Goal: Task Accomplishment & Management: Use online tool/utility

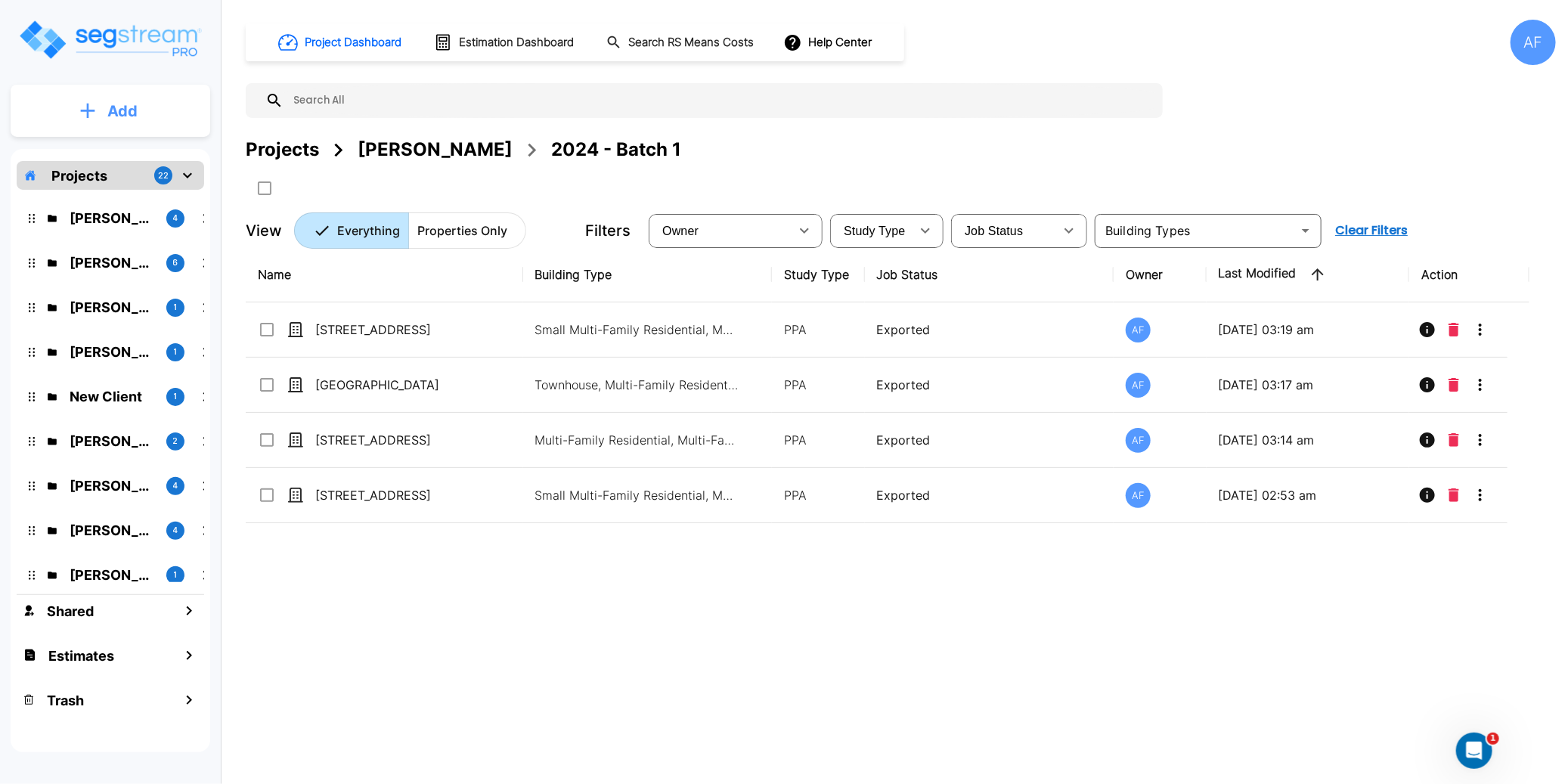
click at [124, 112] on p "Add" at bounding box center [123, 111] width 31 height 23
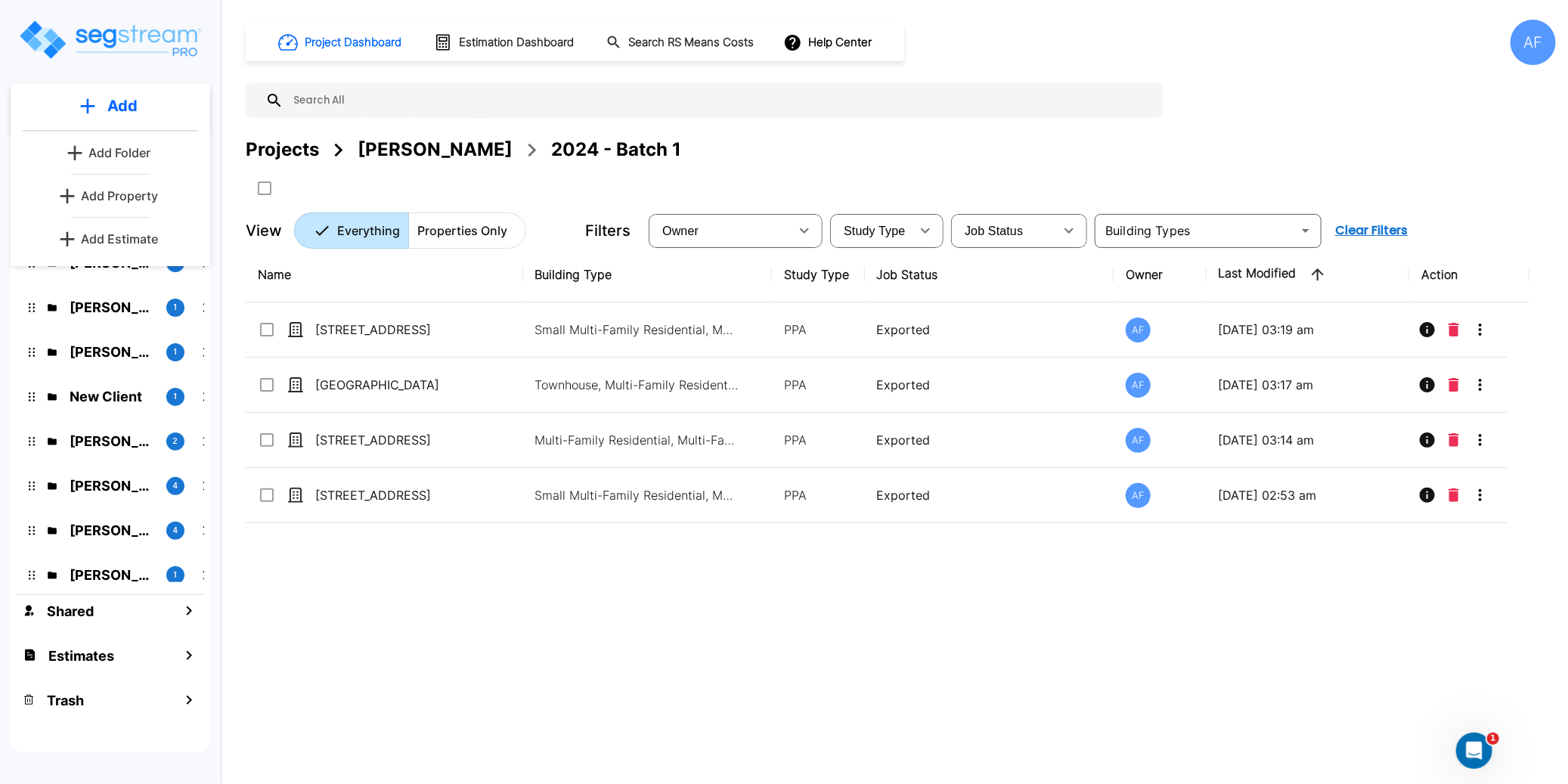
click at [124, 240] on p "Add Estimate" at bounding box center [120, 239] width 77 height 18
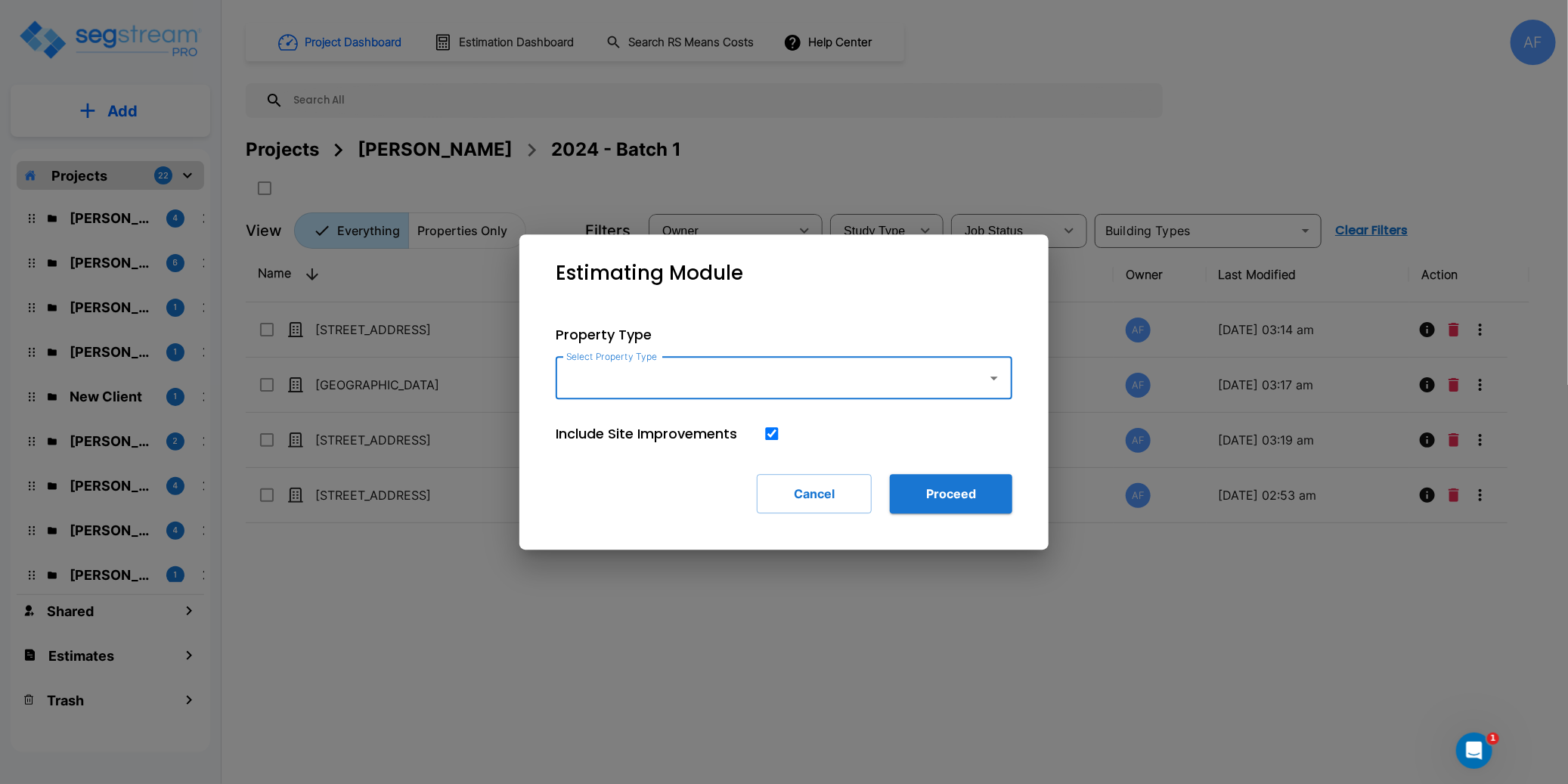
click at [622, 382] on input "Select Property Type" at bounding box center [768, 377] width 411 height 29
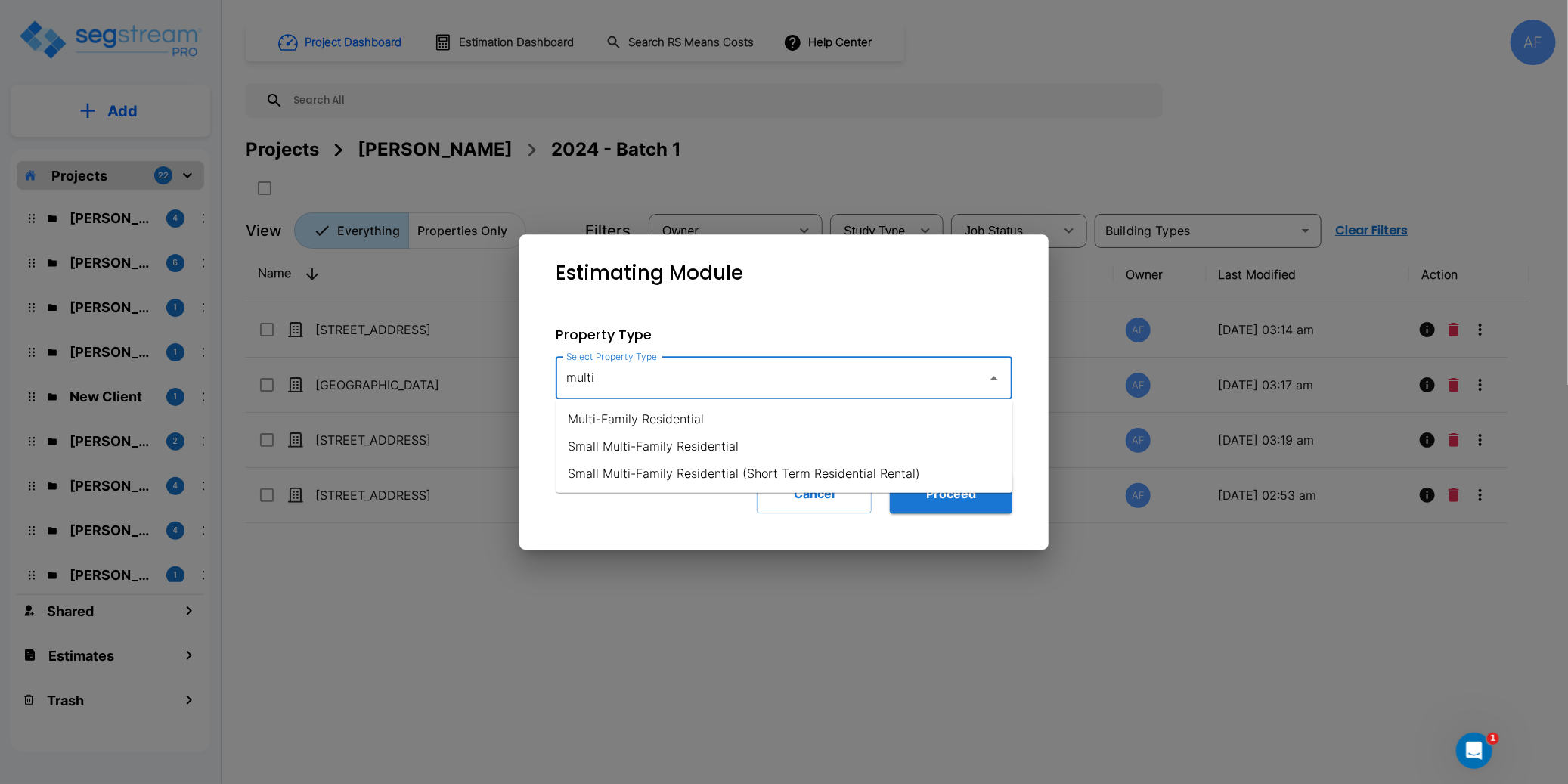
click at [654, 411] on li "Multi-Family Residential" at bounding box center [784, 419] width 456 height 28
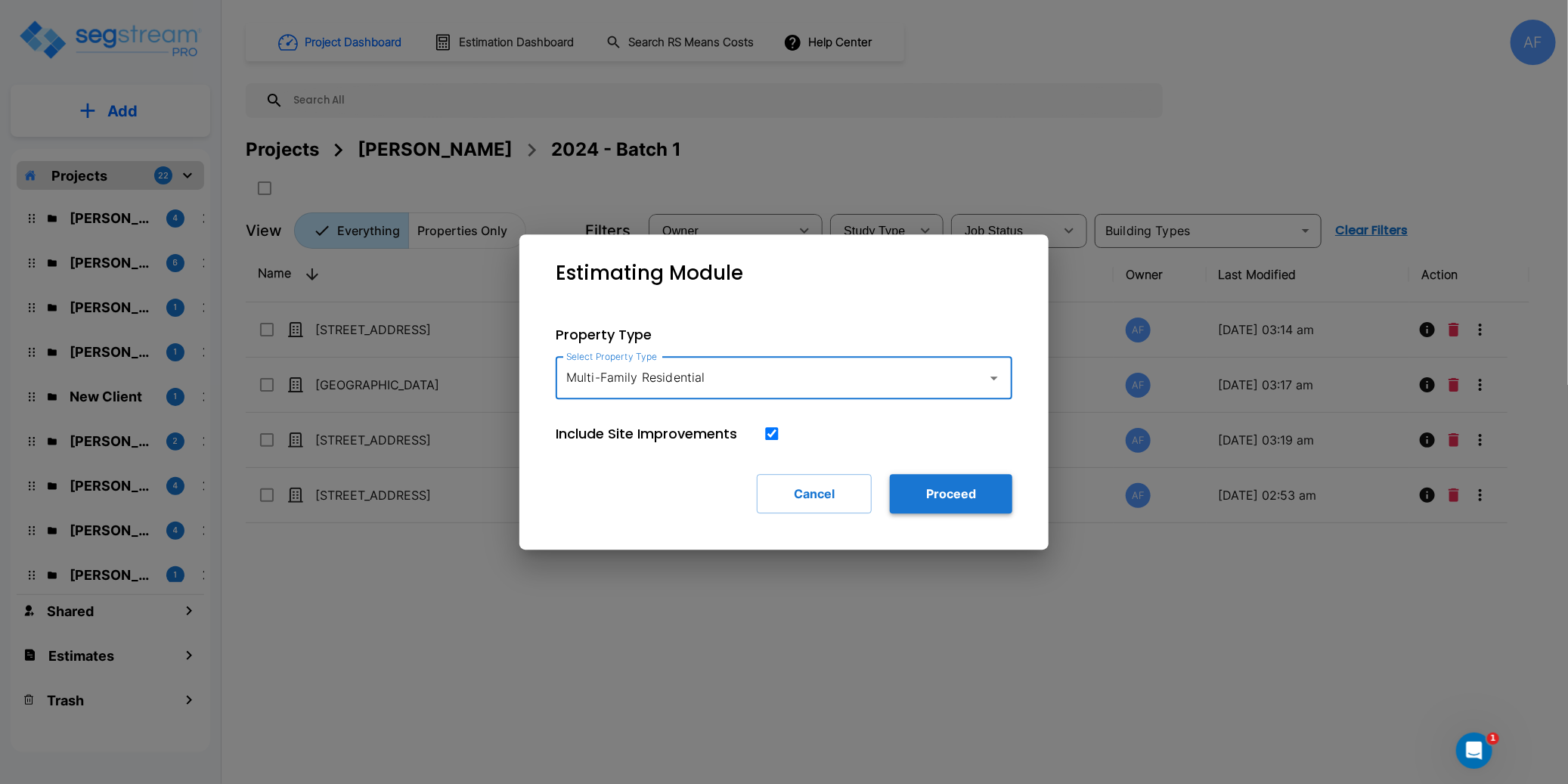
type input "Multi-Family Residential"
click at [958, 498] on button "Proceed" at bounding box center [951, 494] width 123 height 39
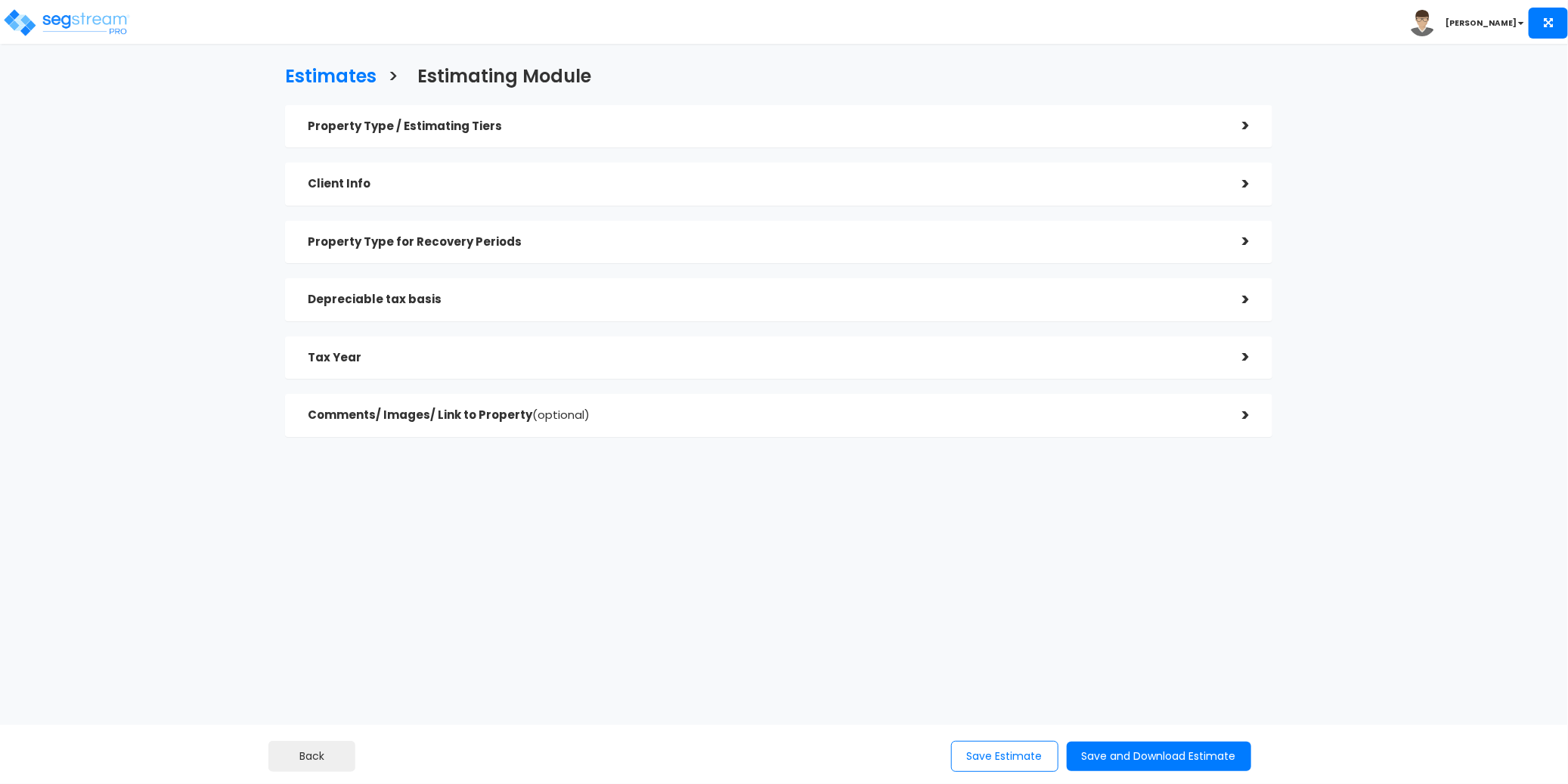
click at [477, 127] on h5 "Property Type / Estimating Tiers" at bounding box center [764, 126] width 911 height 13
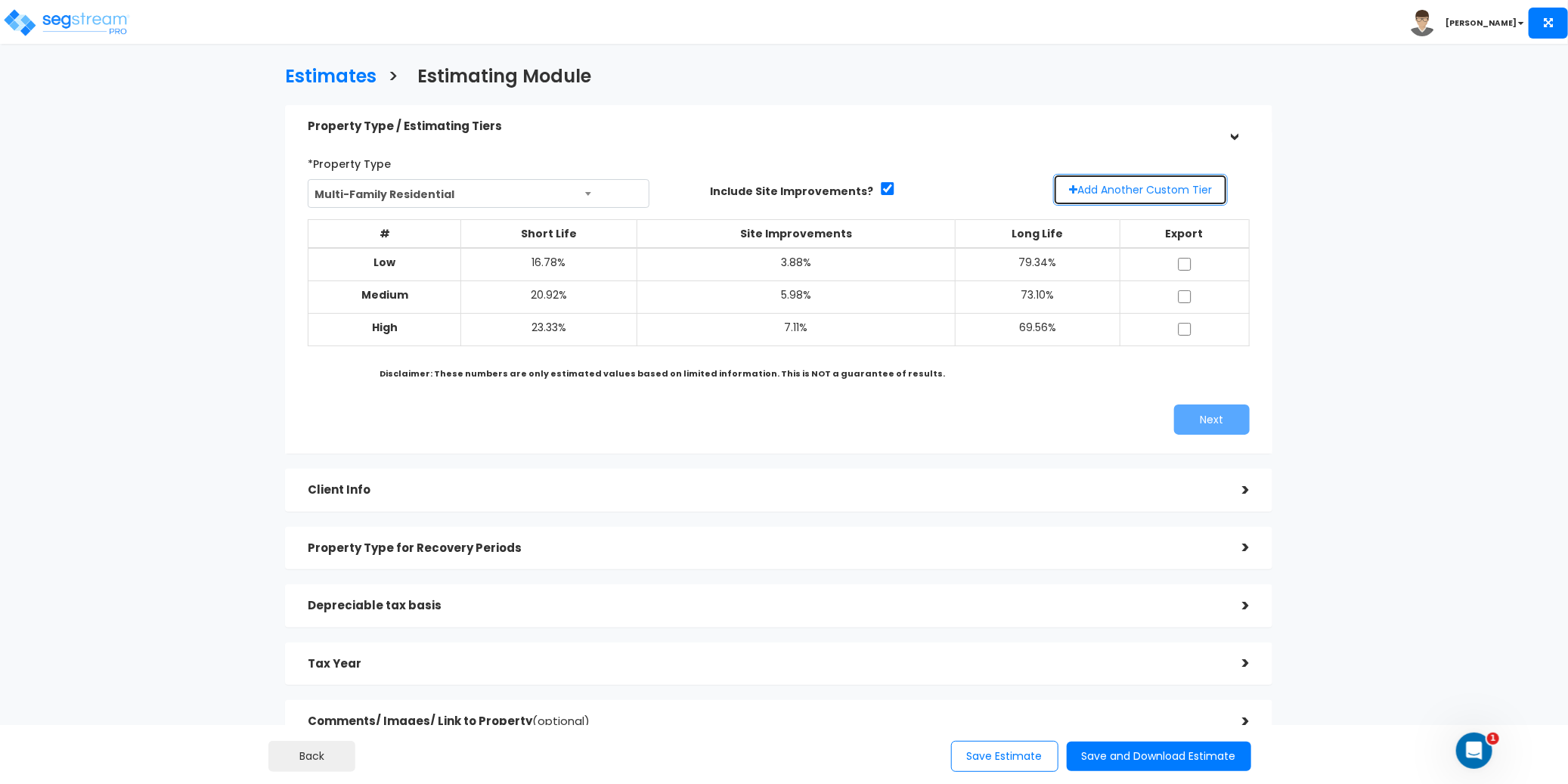
click at [1159, 187] on button "Add Another Custom Tier" at bounding box center [1140, 190] width 175 height 32
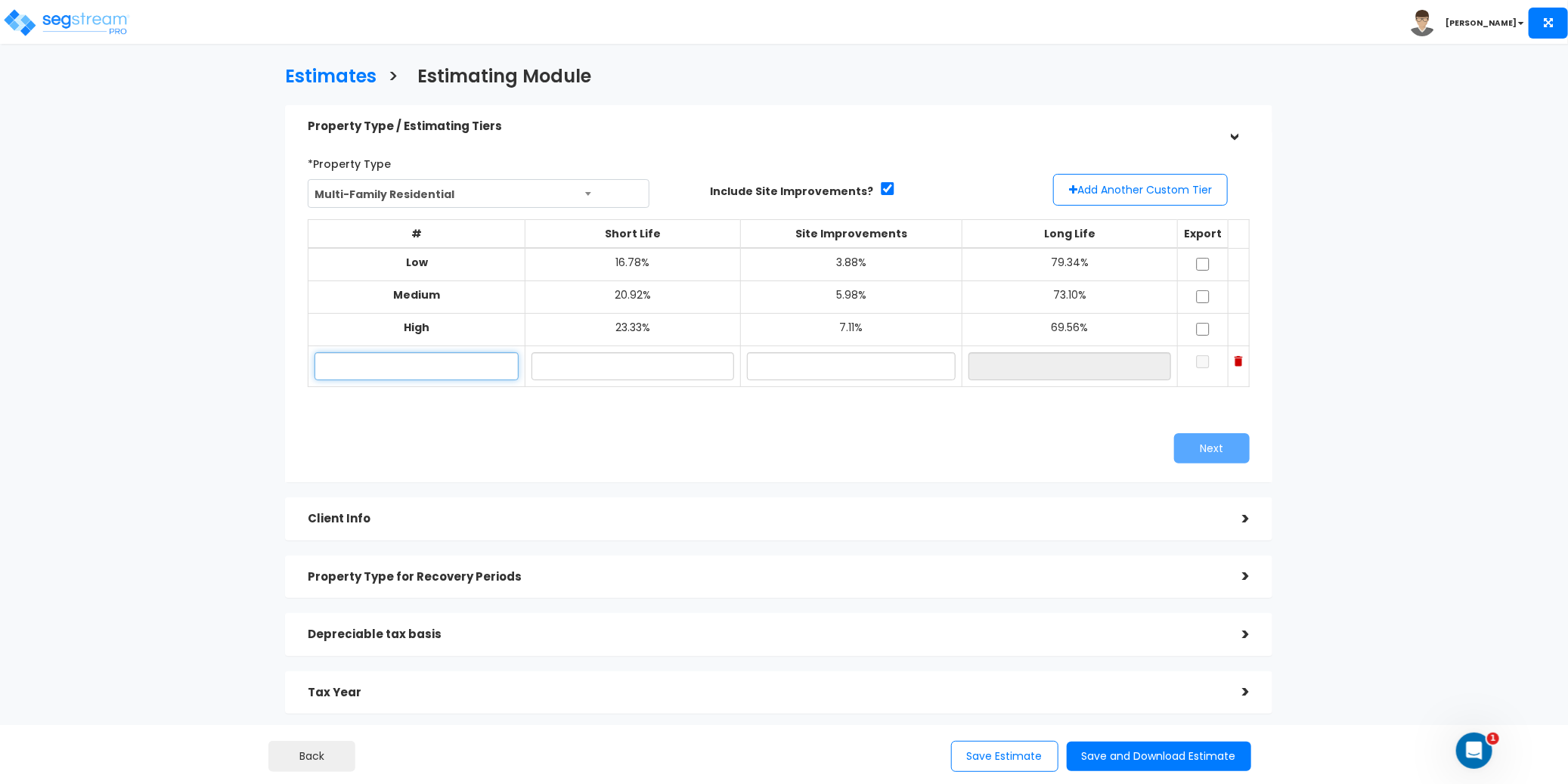
click at [411, 369] on input "text" at bounding box center [416, 366] width 204 height 28
paste input "17 Gina Marie Drive, Cairo, NY 12413"
type input "17 Gina Marie Drive, Cairo, NY 12413"
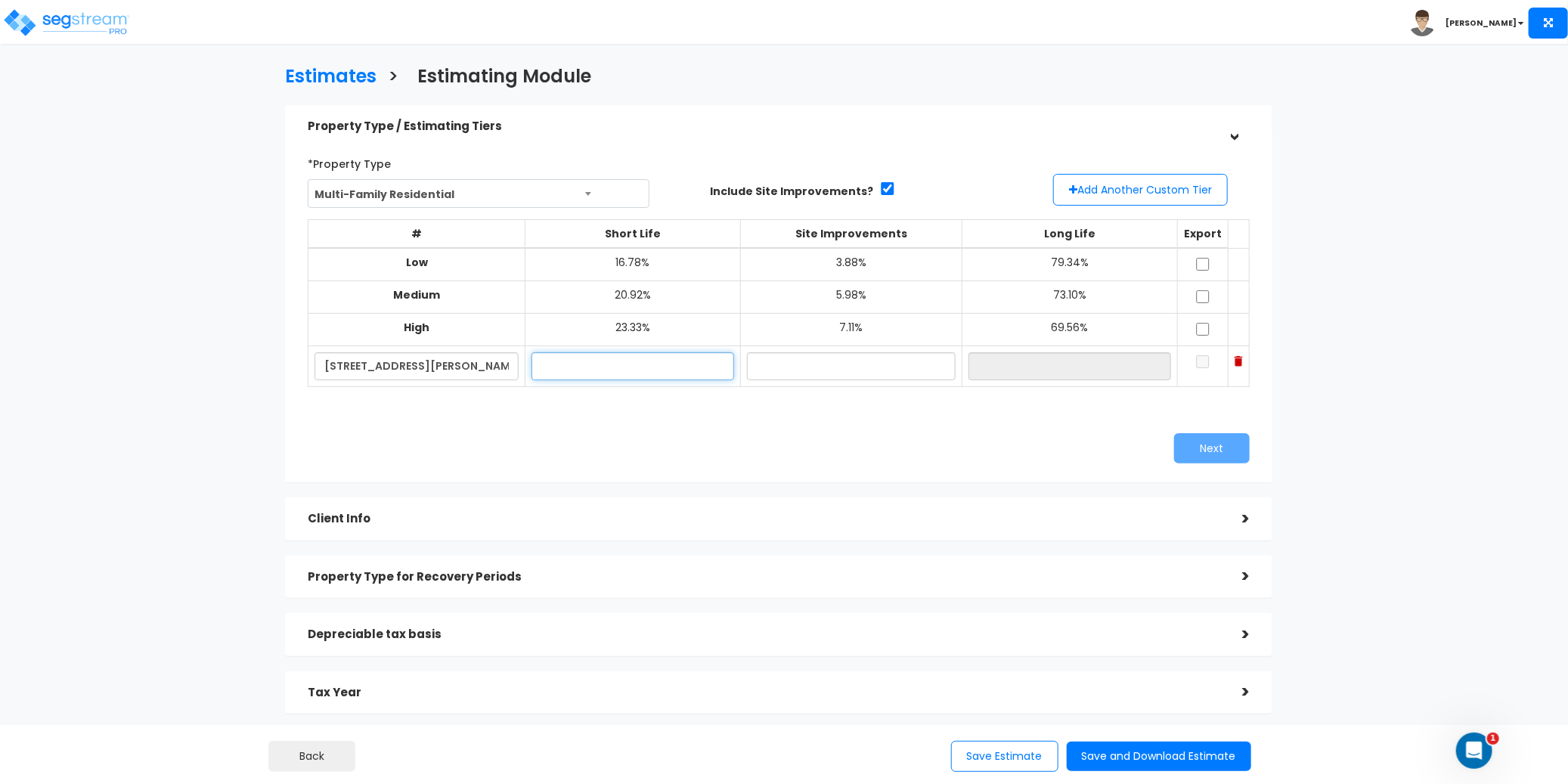
click at [609, 367] on input "text" at bounding box center [632, 366] width 203 height 28
type input "20.98%"
click at [832, 372] on input "text" at bounding box center [851, 366] width 208 height 28
type input "5.30%"
type input "73.72%"
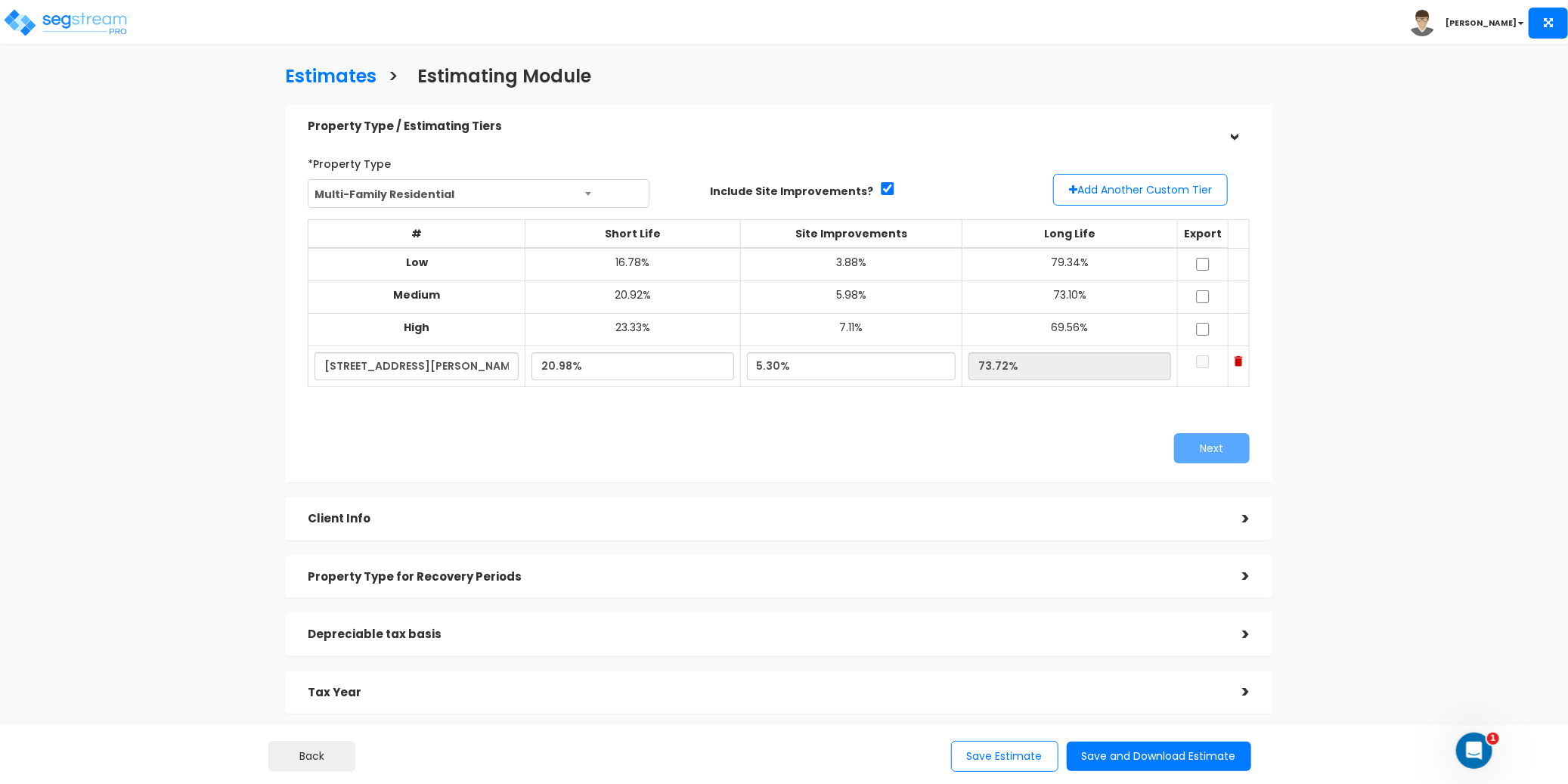
click at [883, 411] on div "# Short Life Site Improvements Long Life Export Low 16.78%" at bounding box center [779, 310] width 942 height 206
click at [1196, 360] on input "checkbox" at bounding box center [1202, 361] width 15 height 13
checkbox input "true"
click at [1228, 443] on button "Next" at bounding box center [1212, 448] width 76 height 31
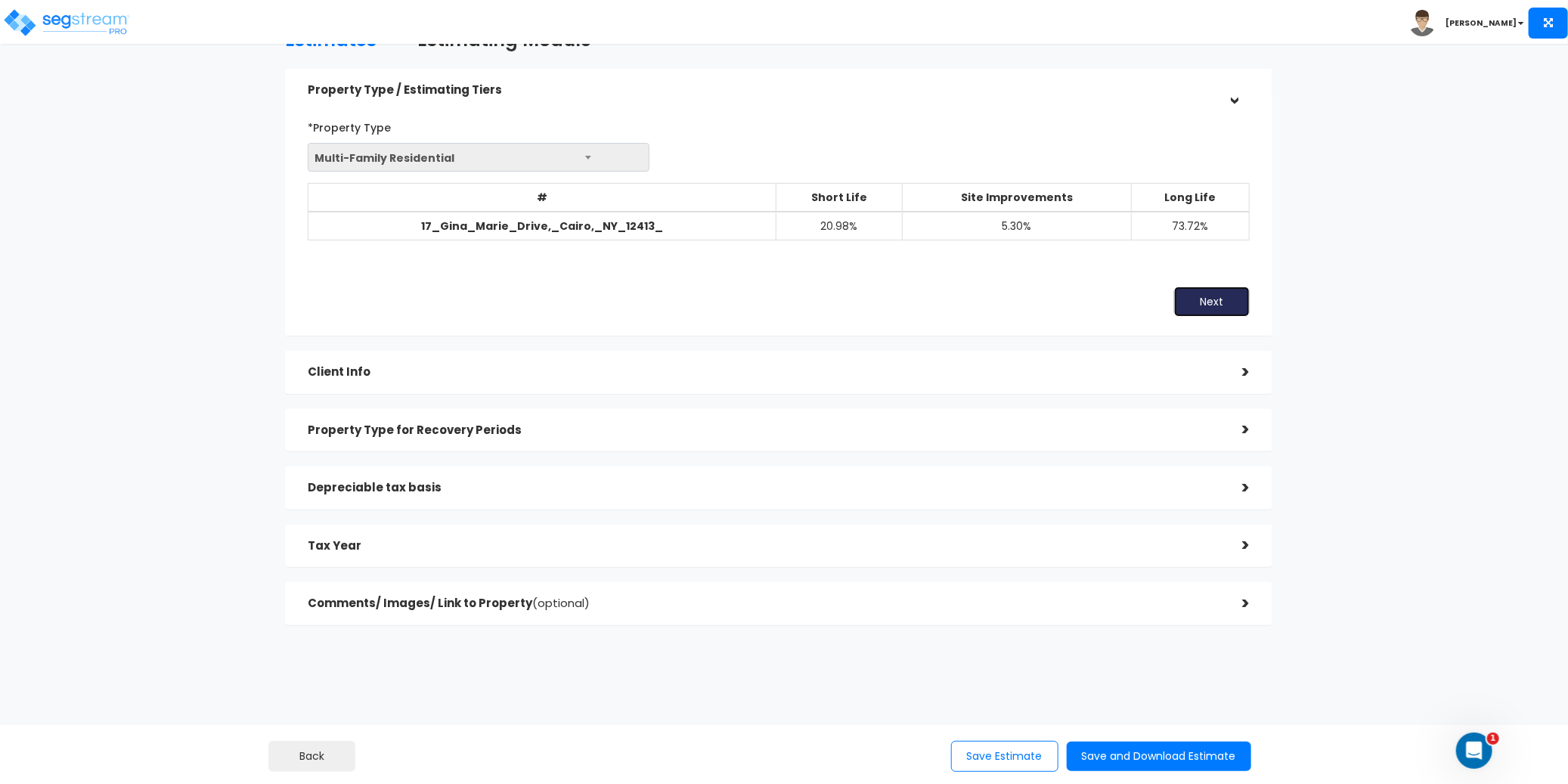
scroll to position [38, 0]
click at [1218, 303] on button "Next" at bounding box center [1212, 300] width 76 height 31
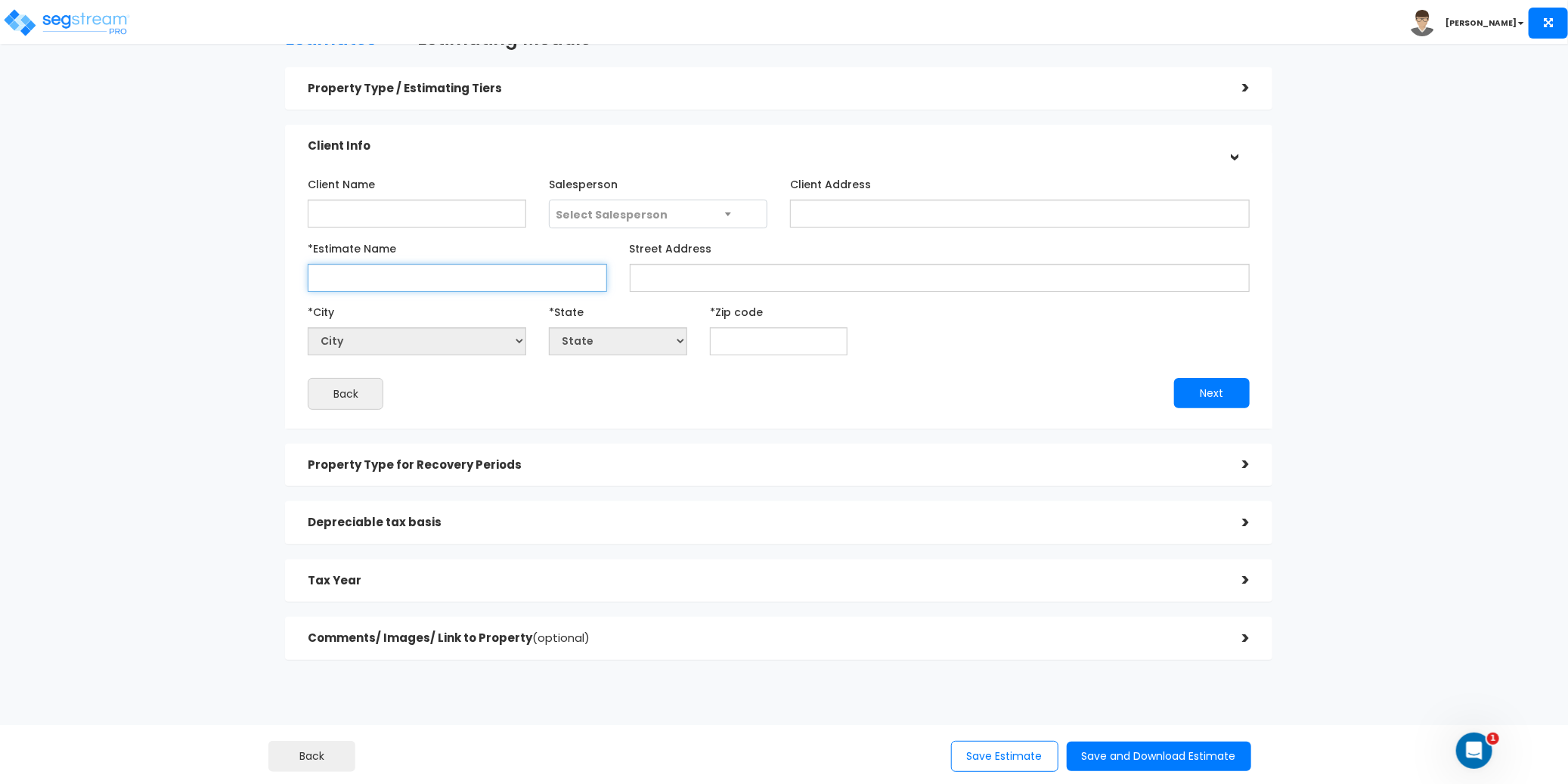
click at [352, 277] on input "*Estimate Name" at bounding box center [457, 277] width 298 height 28
paste input "[STREET_ADDRESS][PERSON_NAME][PERSON_NAME]"
type input "[STREET_ADDRESS][PERSON_NAME][PERSON_NAME]"
click at [747, 272] on input "Street Address" at bounding box center [941, 277] width 620 height 28
paste input "[STREET_ADDRESS][PERSON_NAME][PERSON_NAME]"
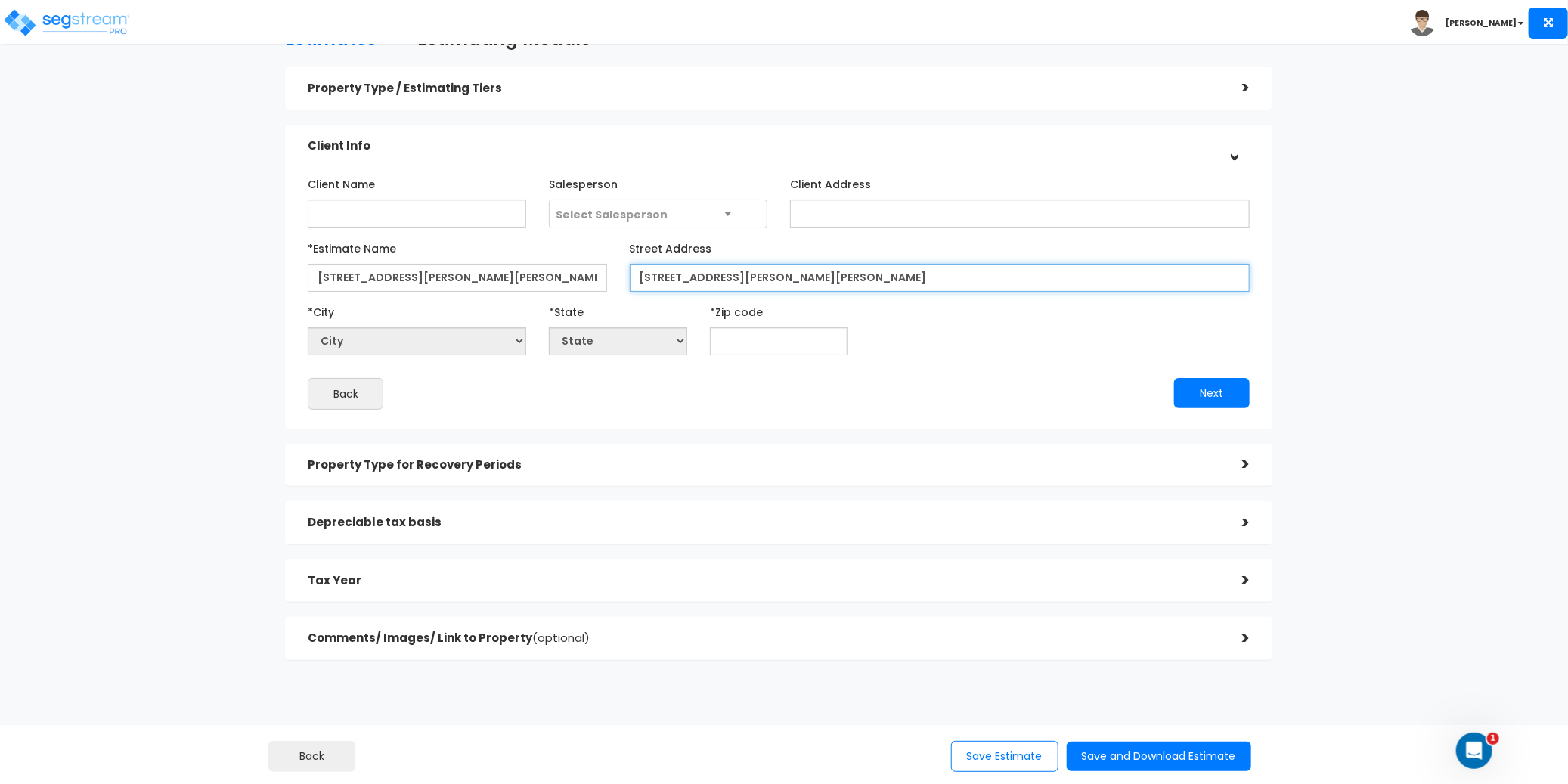
type input "[STREET_ADDRESS][PERSON_NAME][PERSON_NAME]"
click at [886, 321] on div "*City City *State State National Average AB AK AL AR" at bounding box center [779, 327] width 964 height 56
click at [777, 343] on input "text" at bounding box center [780, 341] width 138 height 28
type input "1"
select select "NY"
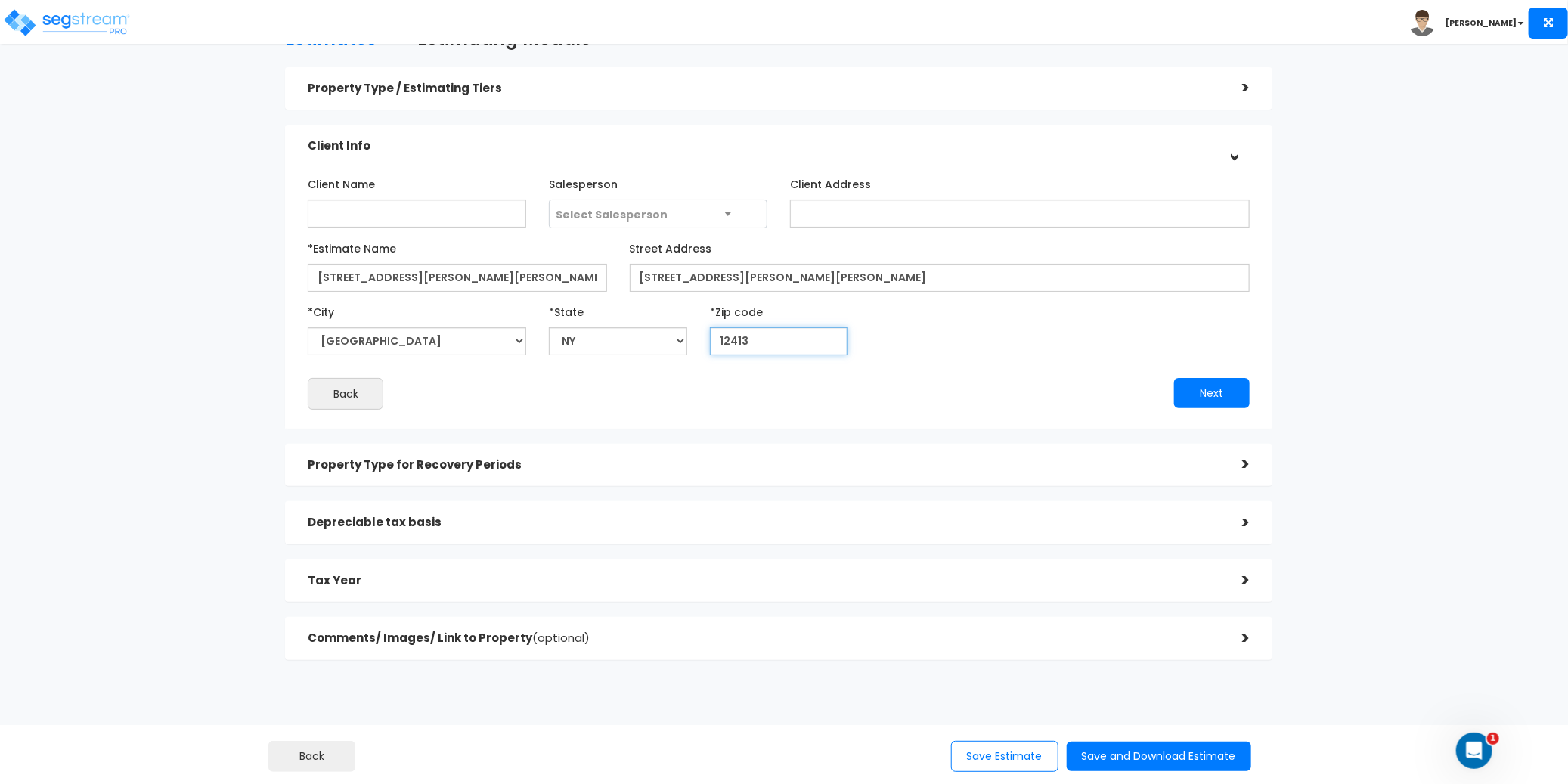
type input "12413"
drag, startPoint x: 843, startPoint y: 274, endPoint x: 746, endPoint y: 275, distance: 97.0
click at [746, 274] on input "[STREET_ADDRESS][PERSON_NAME][PERSON_NAME]" at bounding box center [941, 277] width 620 height 28
type input "[STREET_ADDRESS][PERSON_NAME][PERSON_NAME]"
click at [953, 340] on div "*City City Accord Acra Adams Adams Basin Adams Center Addison Adirondack Afton …" at bounding box center [779, 327] width 964 height 56
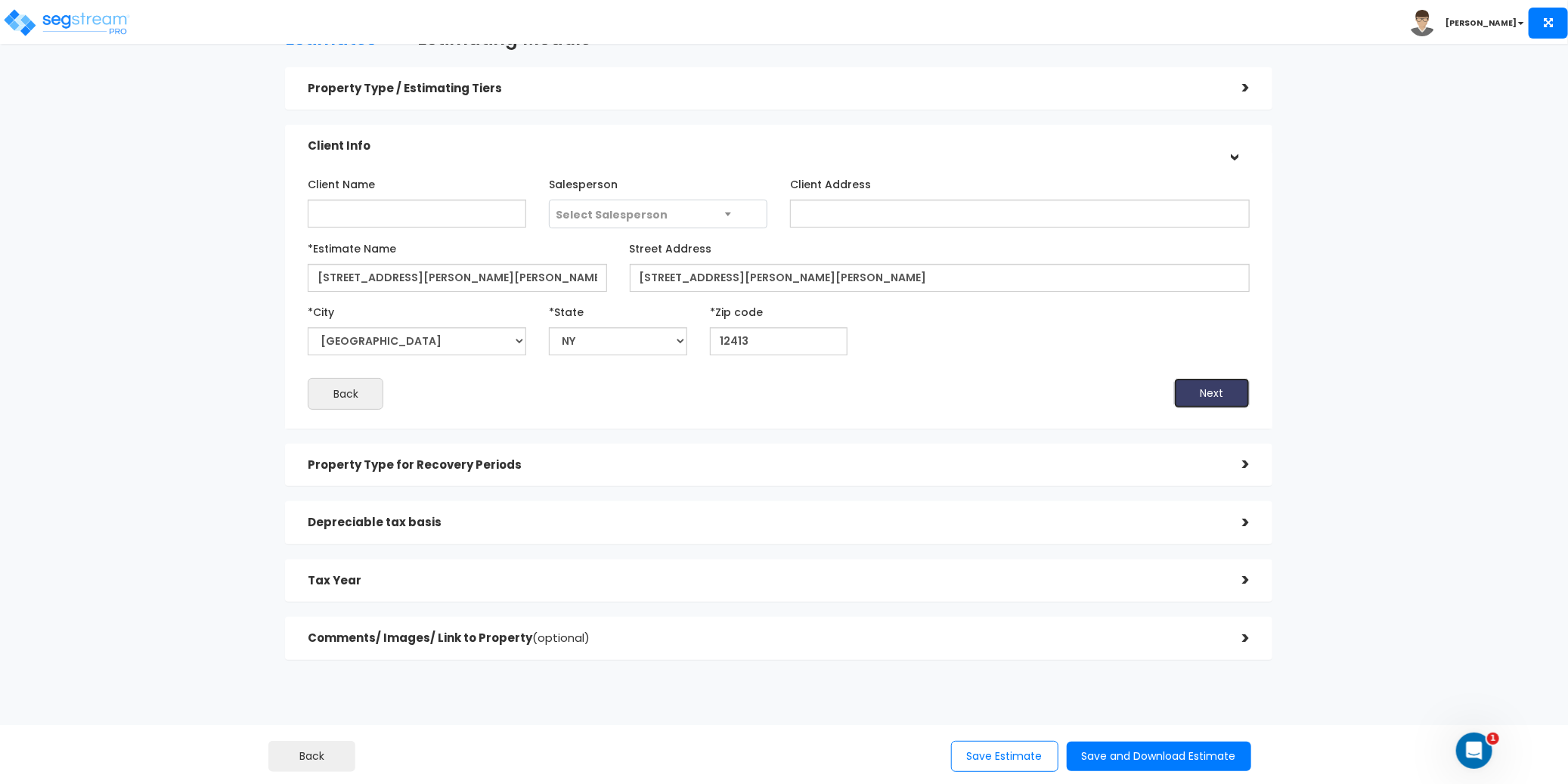
click at [1221, 397] on button "Next" at bounding box center [1212, 393] width 76 height 31
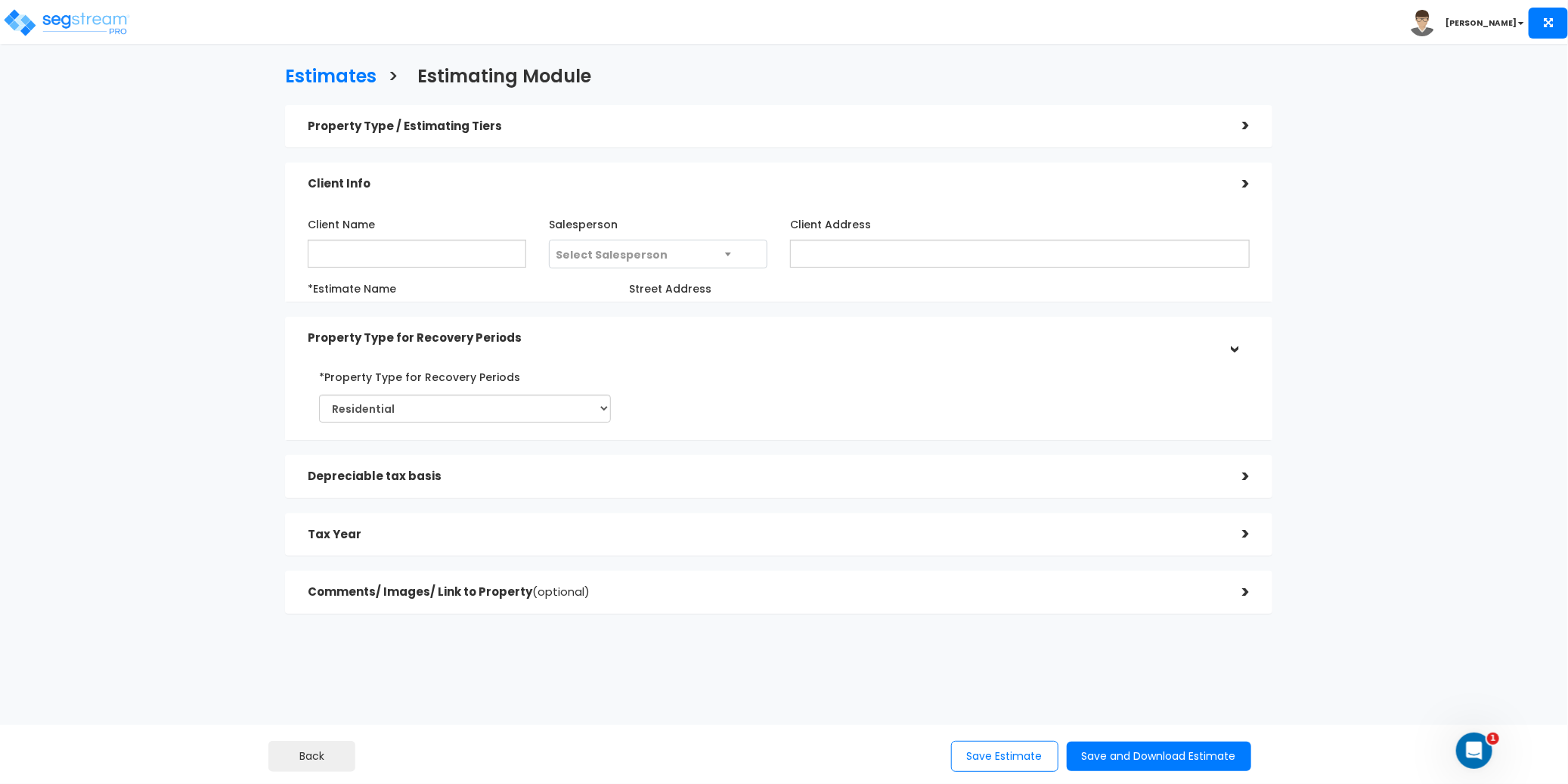
scroll to position [0, 0]
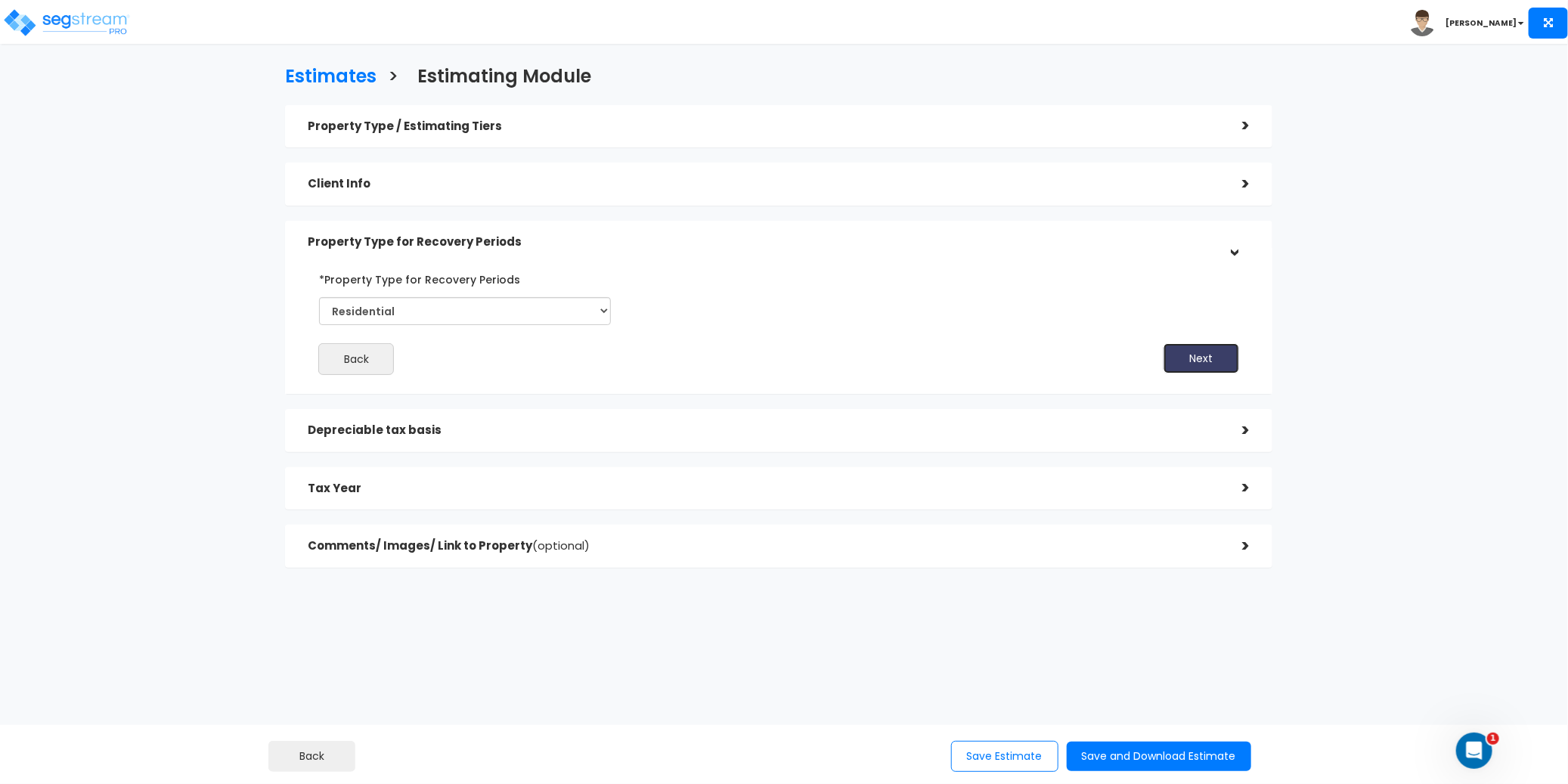
click at [1197, 356] on button "Next" at bounding box center [1201, 357] width 76 height 31
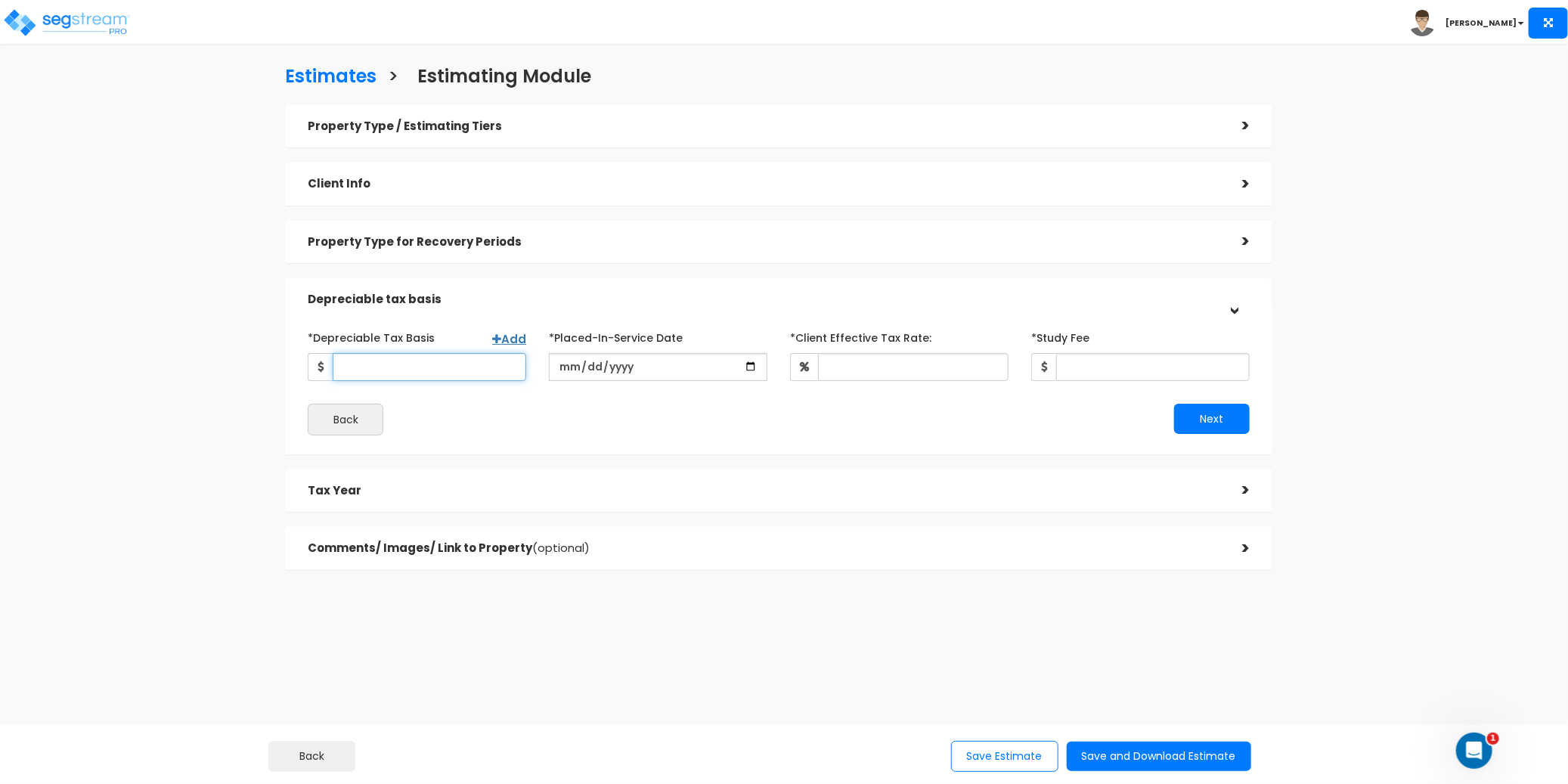
click at [353, 365] on input "*Depreciable Tax Basis" at bounding box center [430, 366] width 194 height 28
paste input "5,159,700"
type input "5,159,700"
click at [442, 395] on div "*Depreciable Tax Basis Add 5,159,700 *Placed-In-Service Date *Study Fee" at bounding box center [779, 380] width 942 height 111
click at [569, 362] on input "date" at bounding box center [658, 366] width 218 height 28
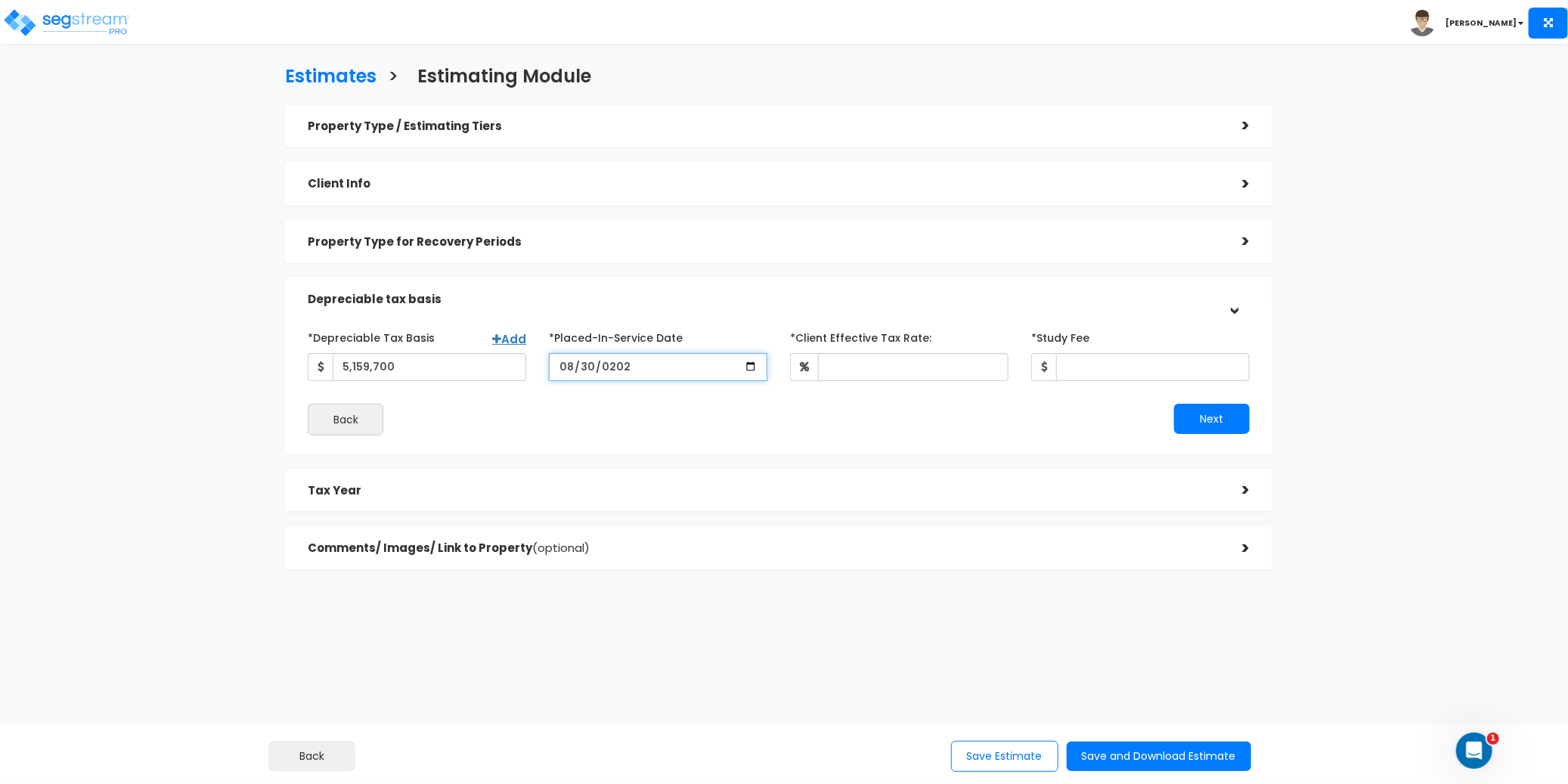
type input "[DATE]"
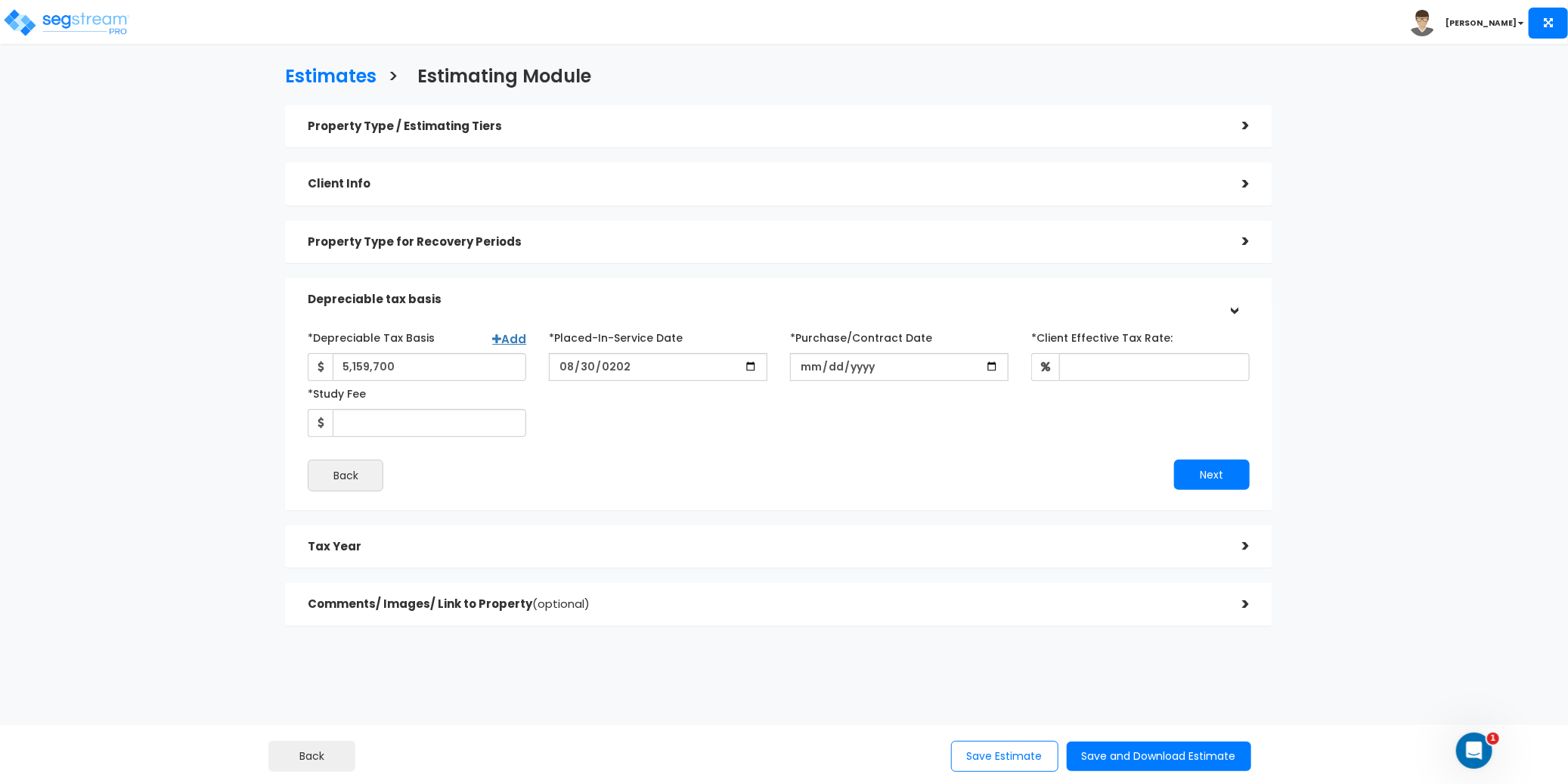
click at [597, 409] on div "*Depreciable Tax Basis Add 5,159,700 *Placed-In-Service Date 2025-08-30" at bounding box center [779, 380] width 964 height 112
click at [821, 364] on input "*Purchase/Contract Date" at bounding box center [899, 366] width 218 height 28
type input "[DATE]"
click at [1125, 364] on input "*Client Effective Tax Rate:" at bounding box center [1154, 366] width 191 height 28
type input "30"
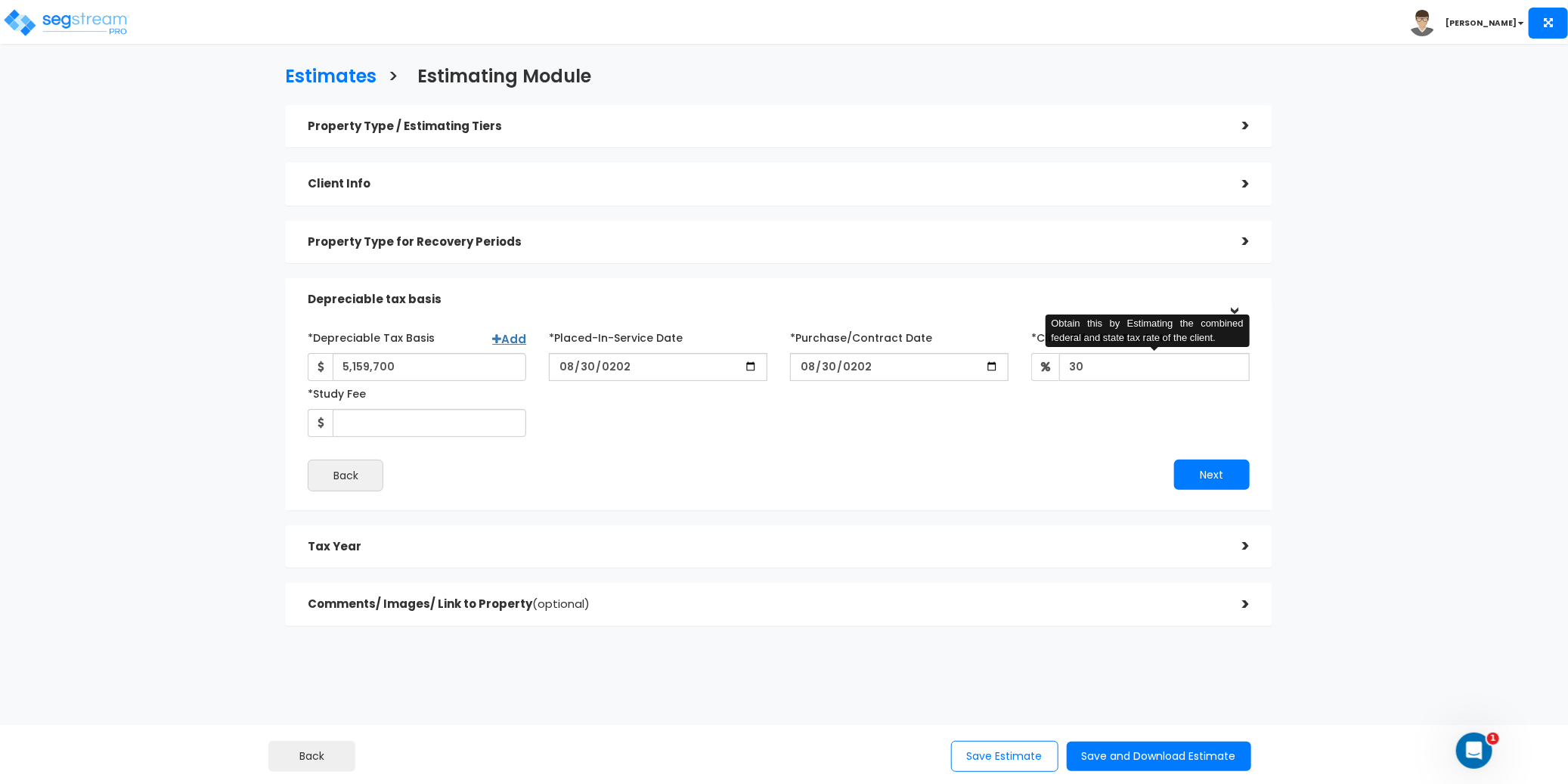
click at [806, 426] on div "*Depreciable Tax Basis Add 5,159,700 *Placed-In-Service Date 2025-08-30" at bounding box center [779, 380] width 964 height 112
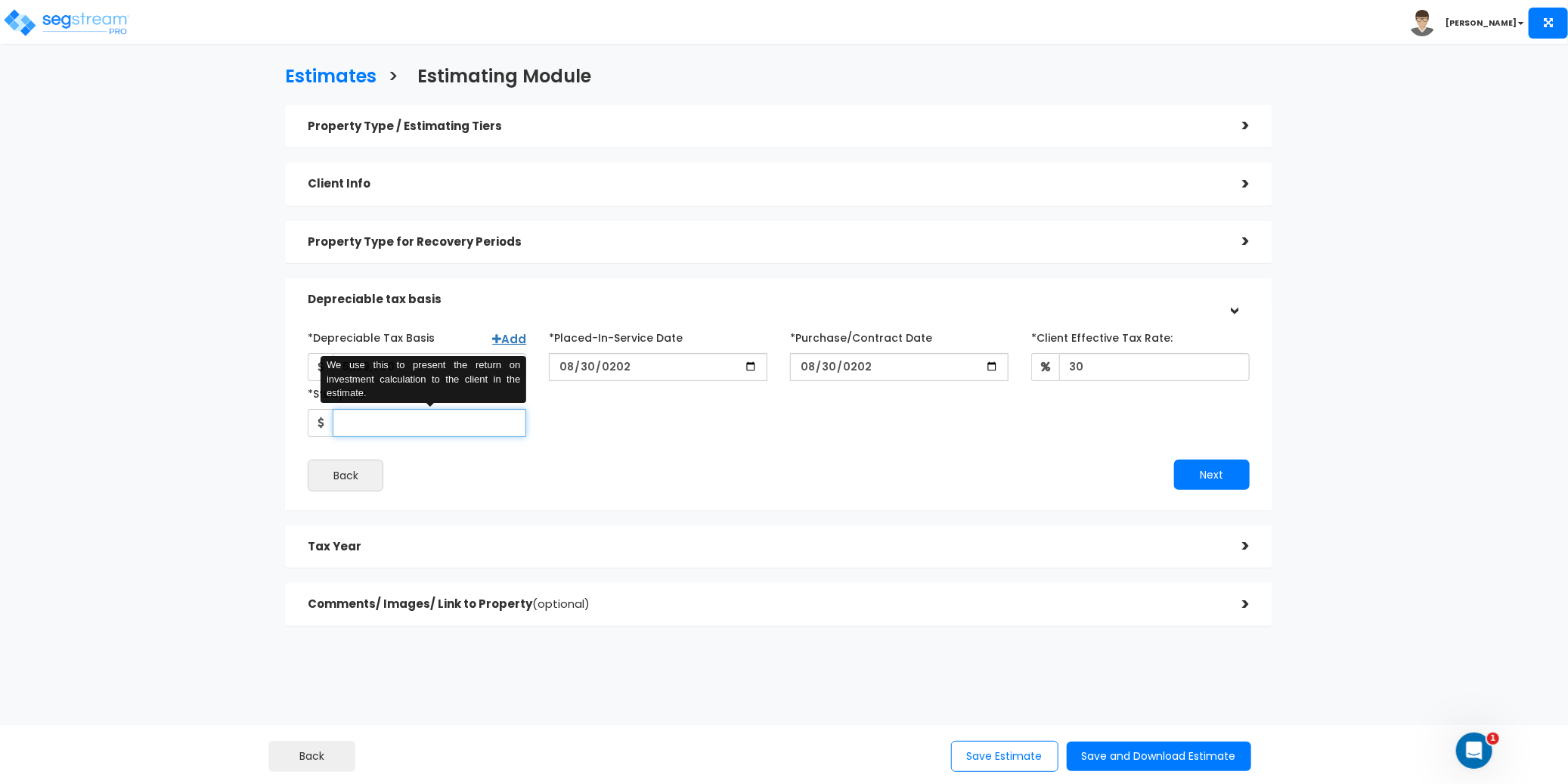
click at [391, 420] on input "*Study Fee" at bounding box center [430, 423] width 194 height 28
type input "3,500"
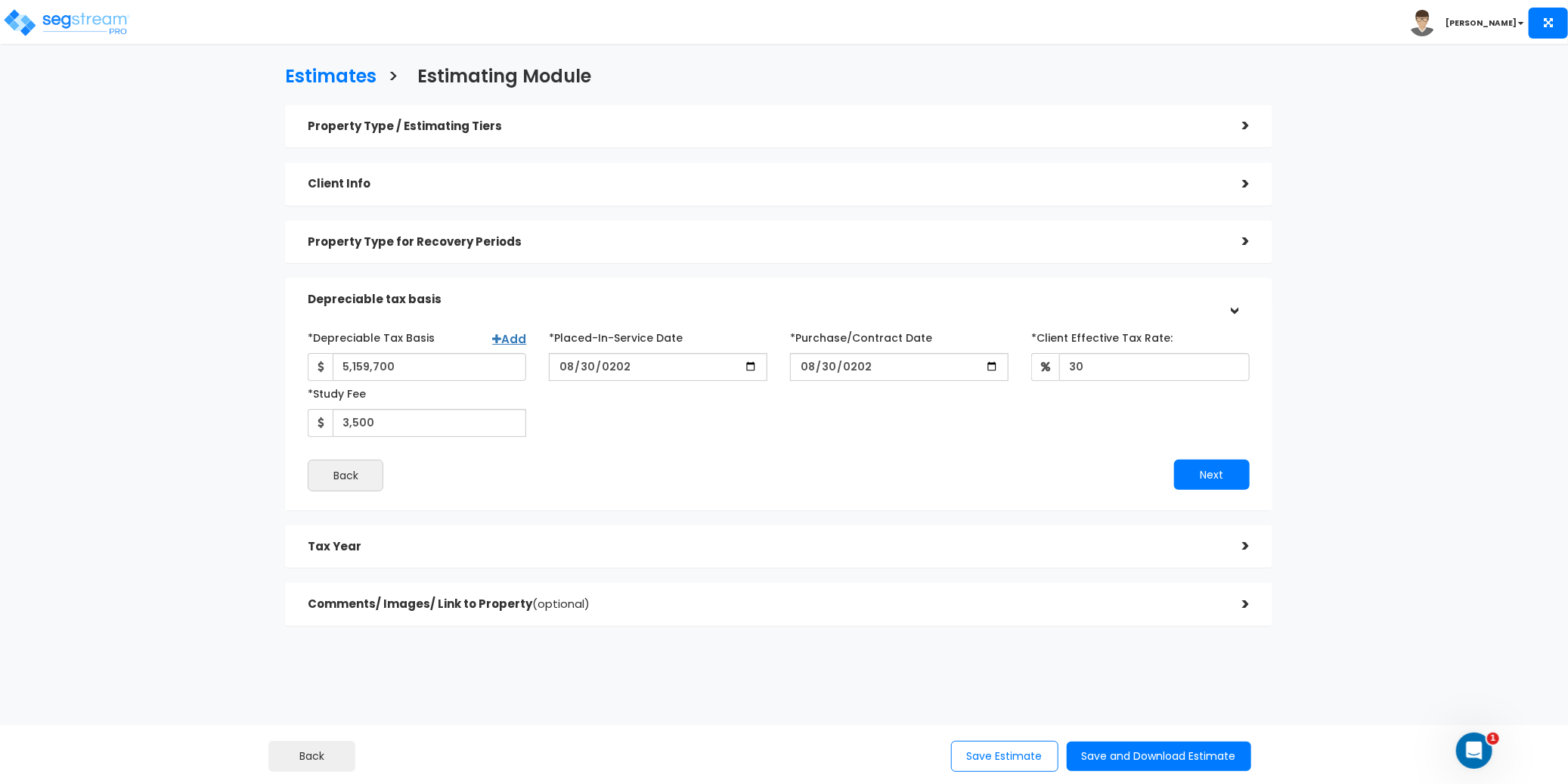
click at [656, 421] on div "*Depreciable Tax Basis Add 5,159,700 *Placed-In-Service Date 2025-08-30" at bounding box center [779, 380] width 964 height 112
click at [1198, 464] on button "Next" at bounding box center [1212, 474] width 76 height 31
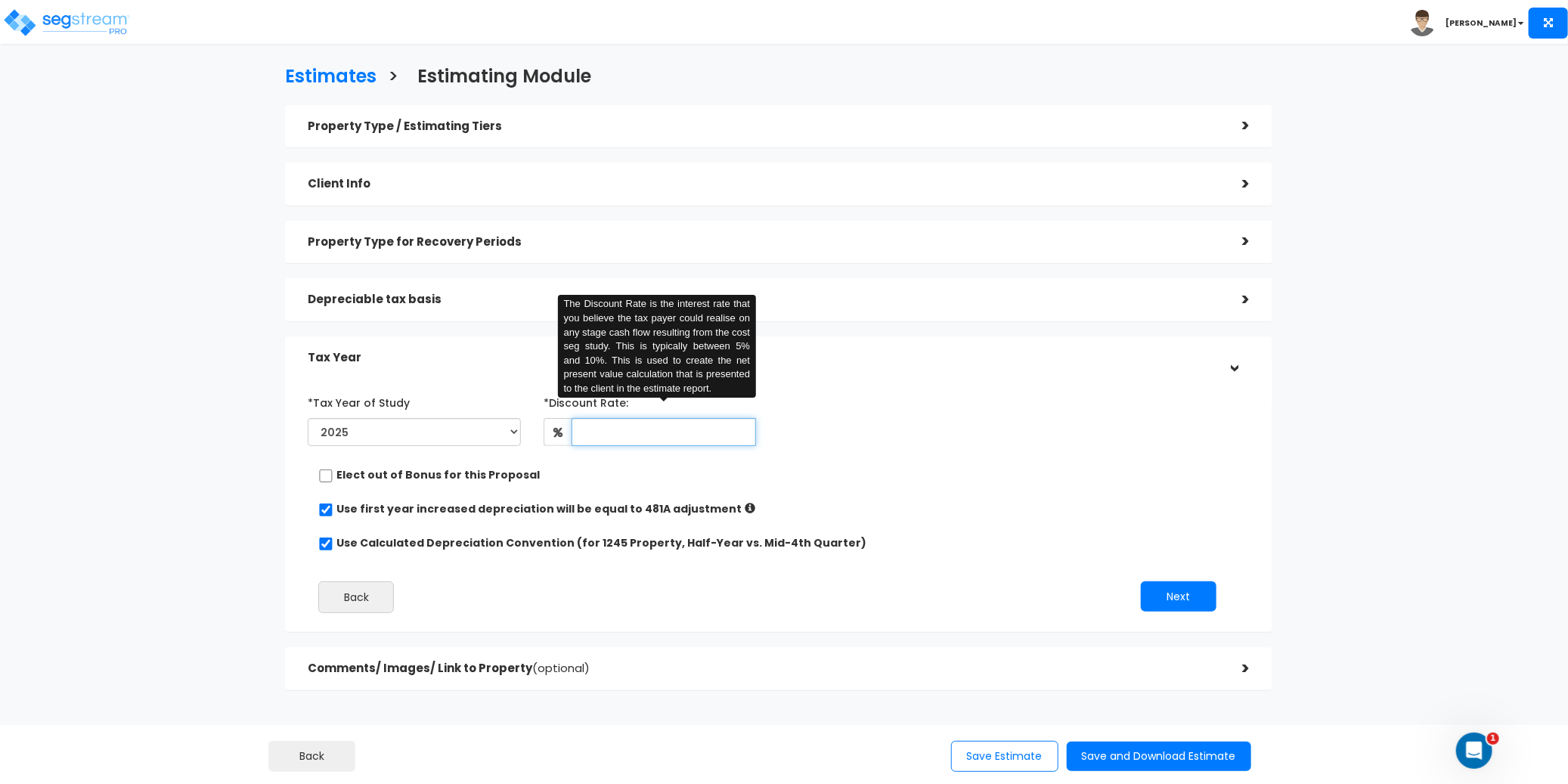
click at [579, 433] on input "text" at bounding box center [664, 431] width 185 height 28
type input "100"
click at [833, 437] on div "*Tax Year of Study 2025 2026 Prior Accumulated Depreciation" at bounding box center [767, 421] width 942 height 62
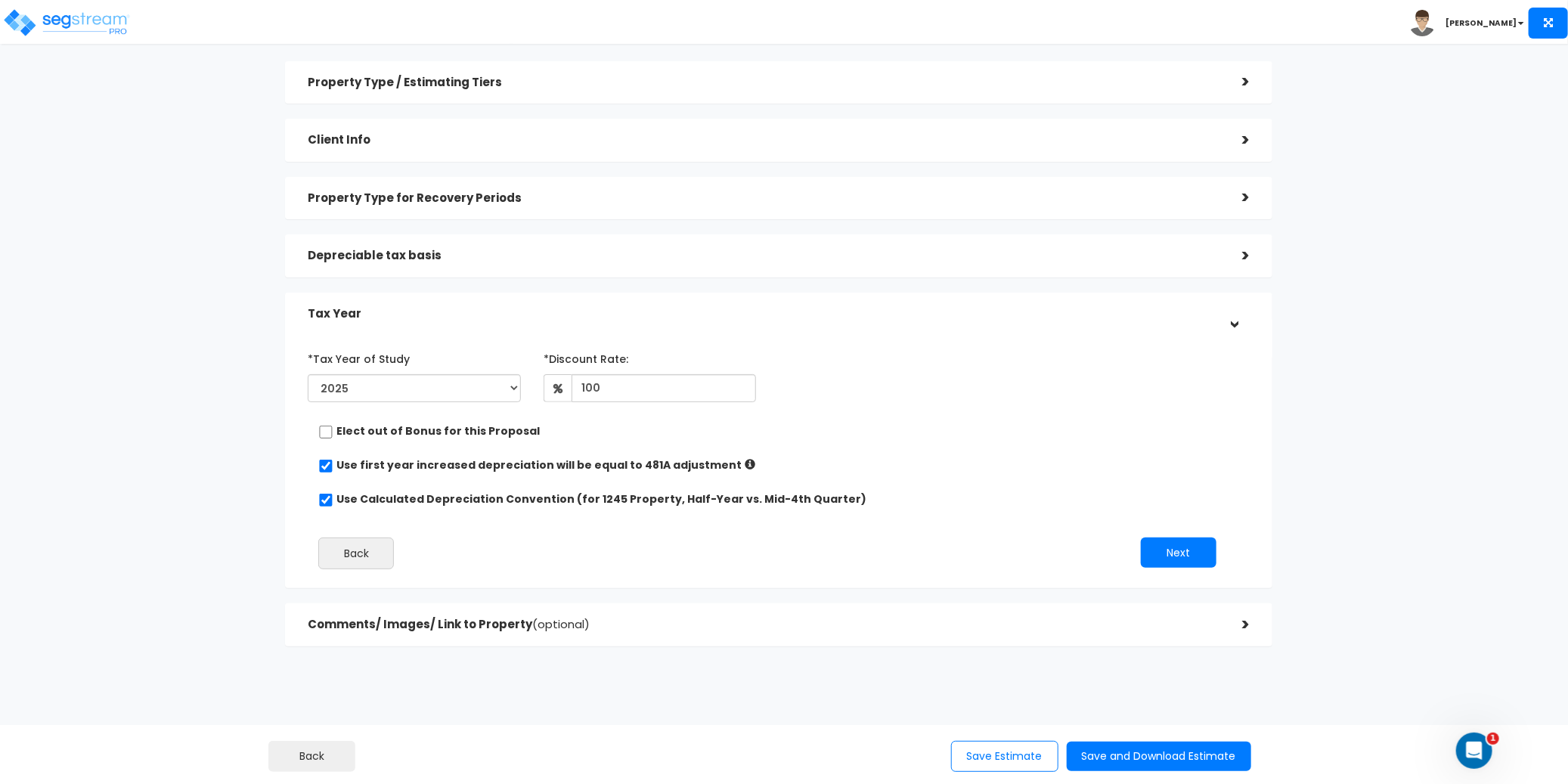
scroll to position [66, 0]
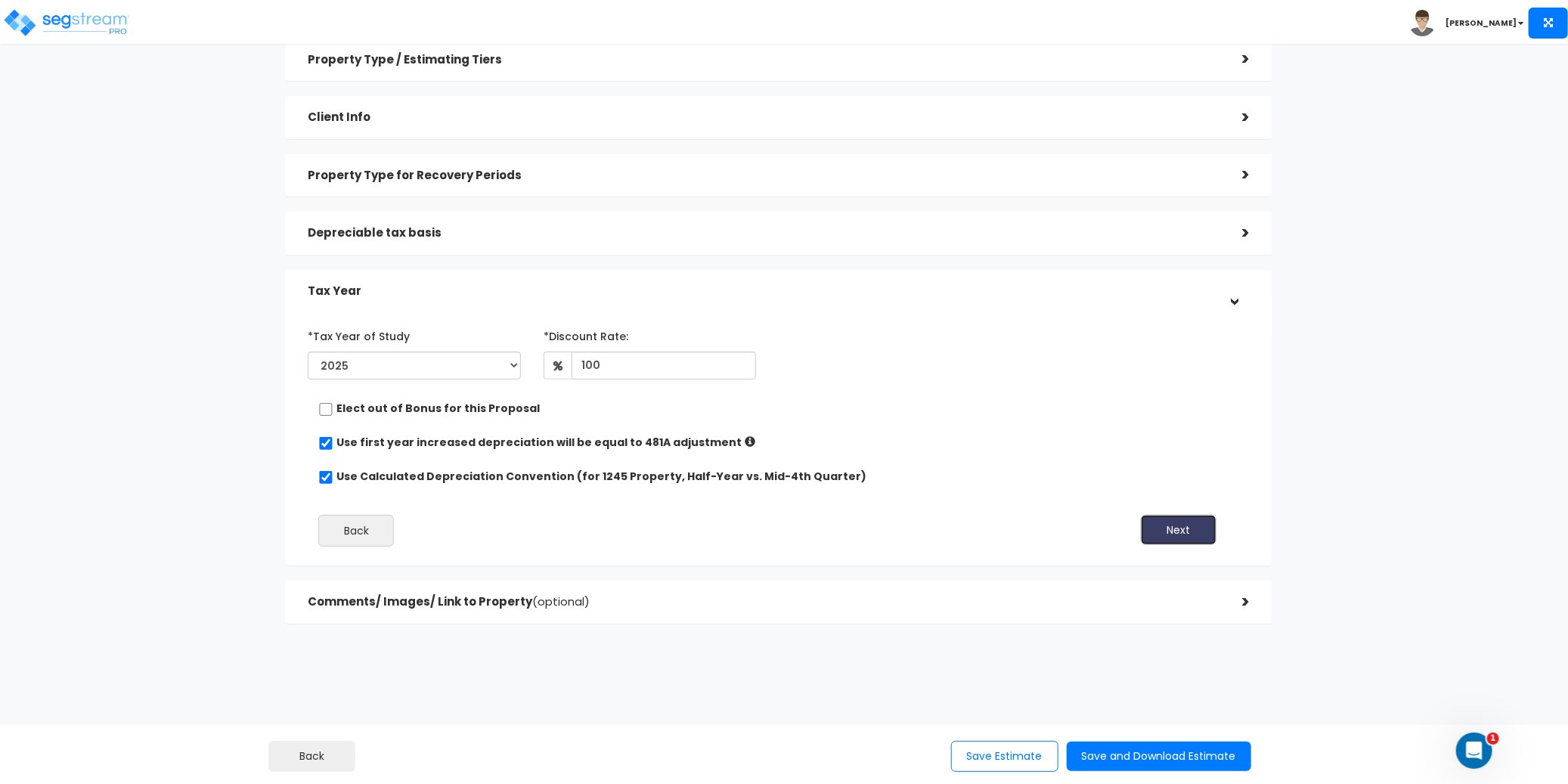
click at [1193, 529] on button "Next" at bounding box center [1179, 529] width 76 height 31
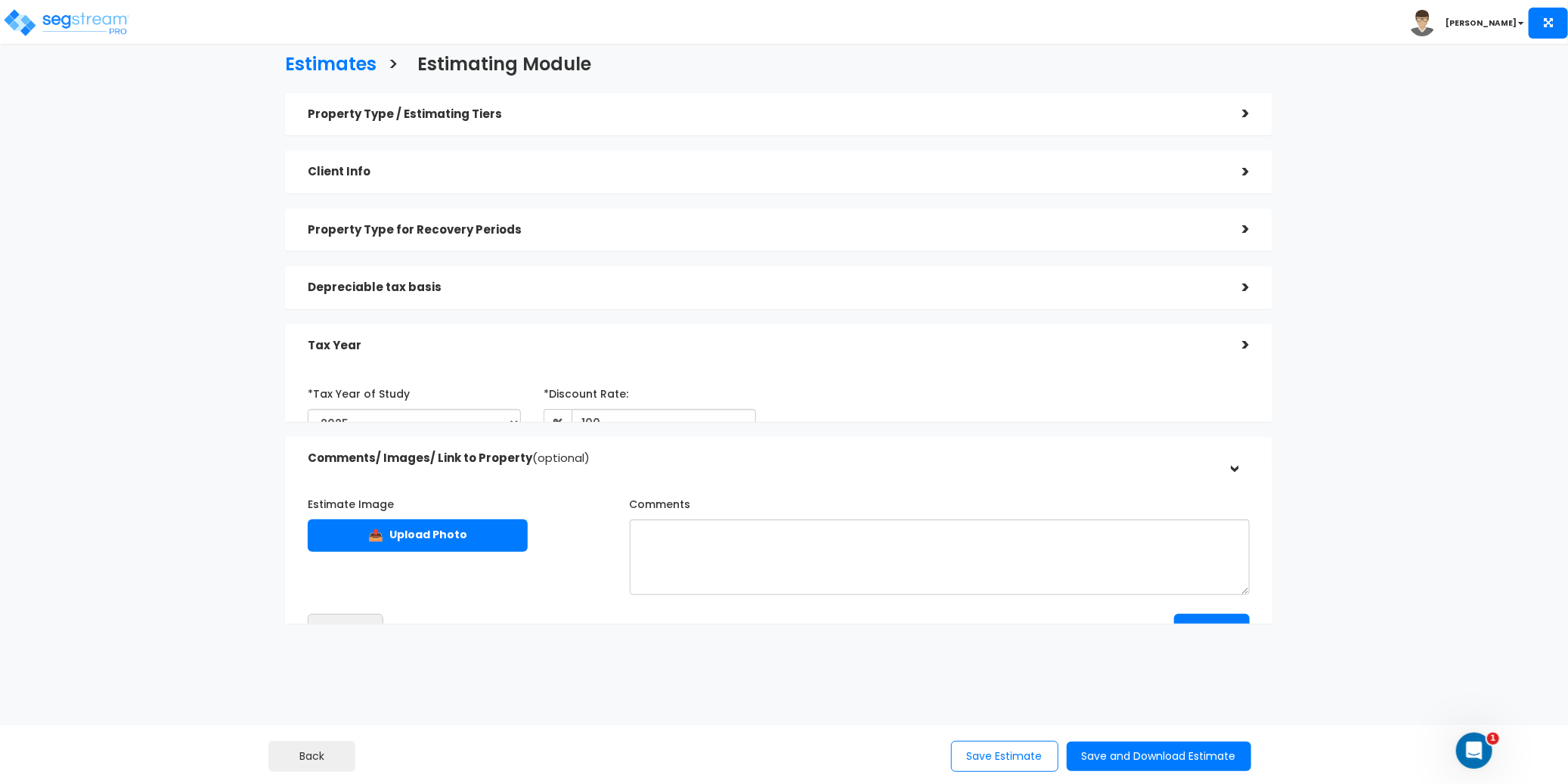
scroll to position [0, 0]
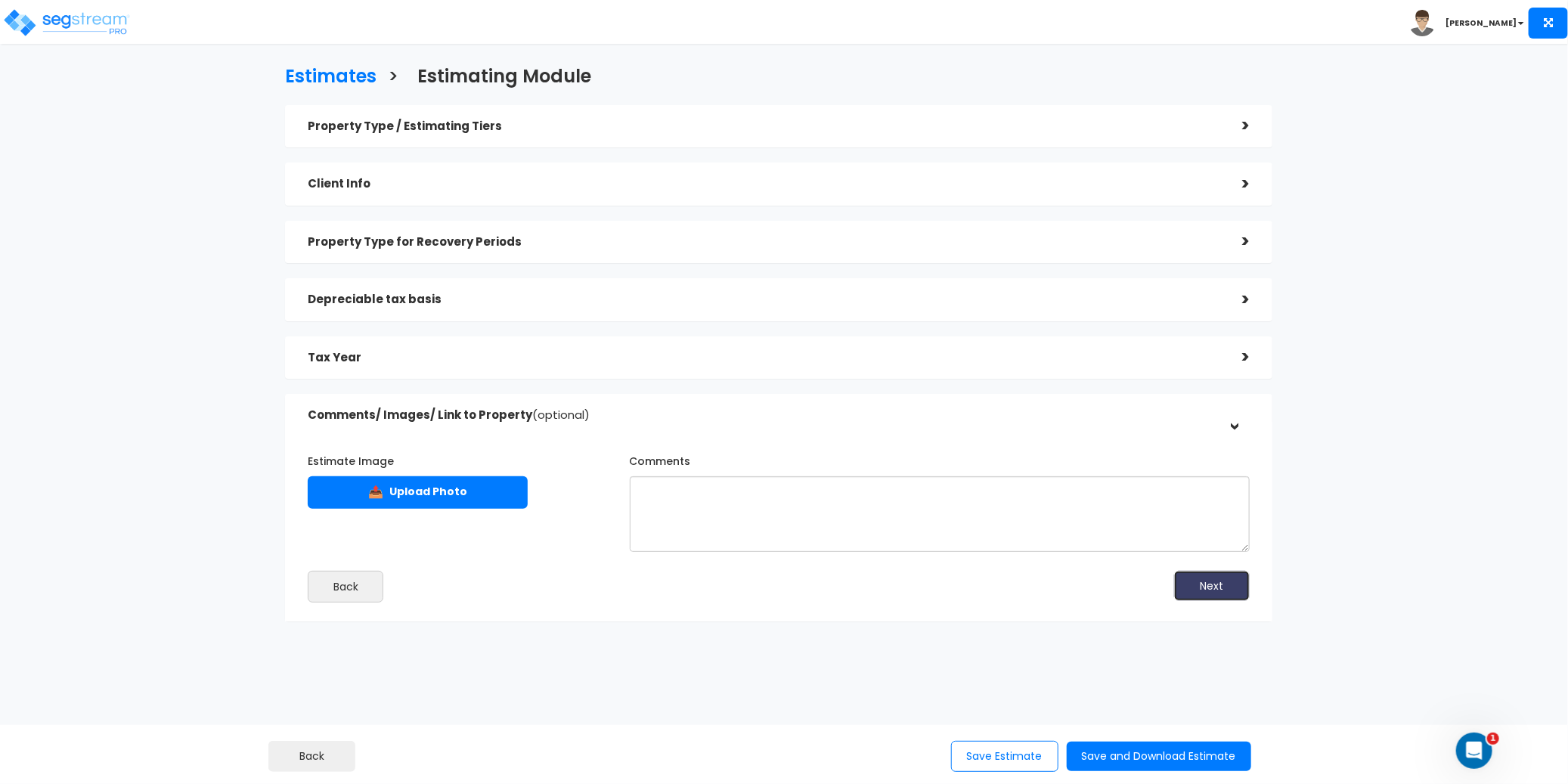
click at [1216, 586] on button "Next" at bounding box center [1212, 586] width 76 height 31
click at [1161, 751] on button "Save and Download Estimate" at bounding box center [1159, 756] width 185 height 30
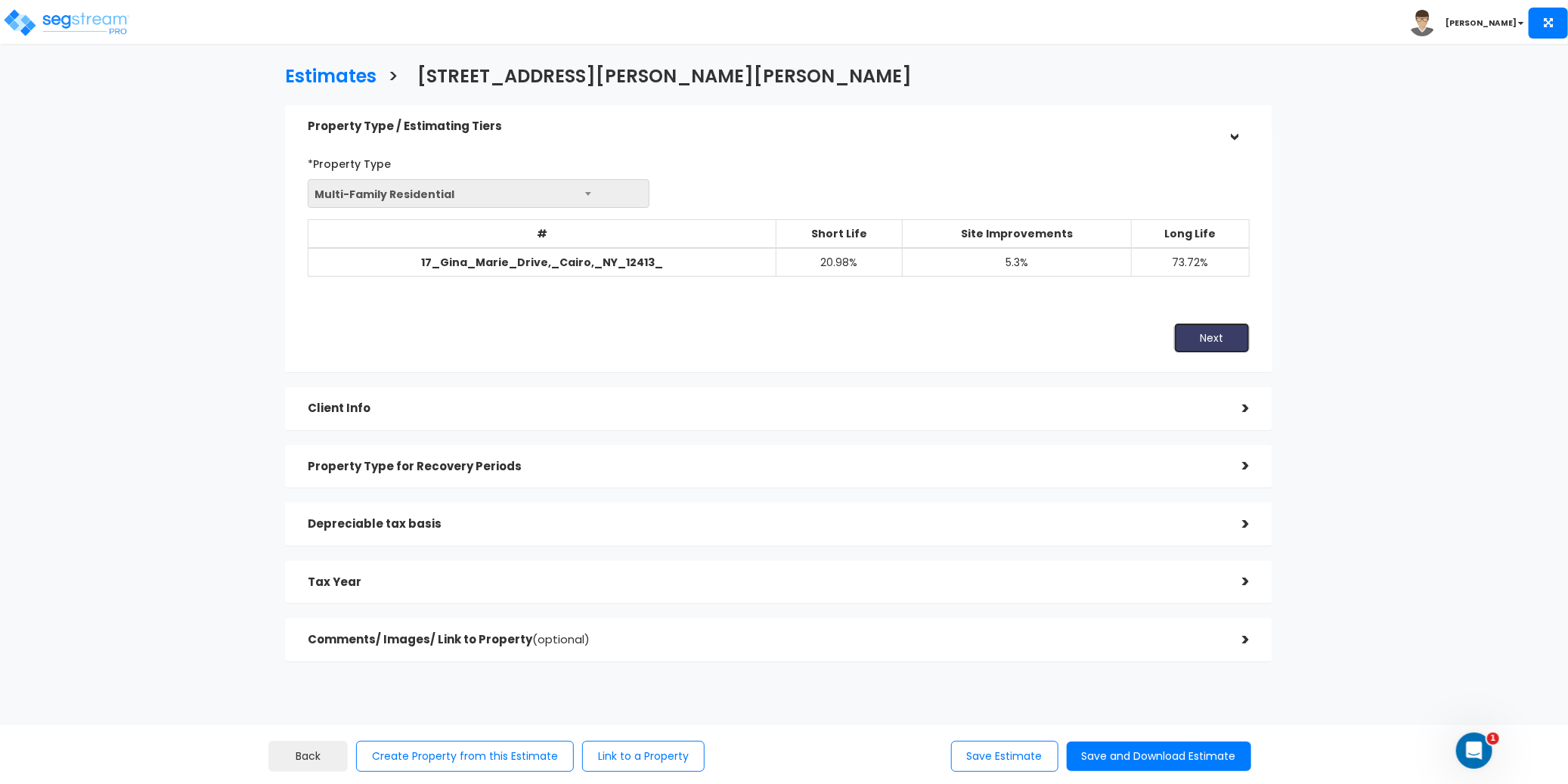
click at [1220, 340] on button "Next" at bounding box center [1212, 338] width 76 height 31
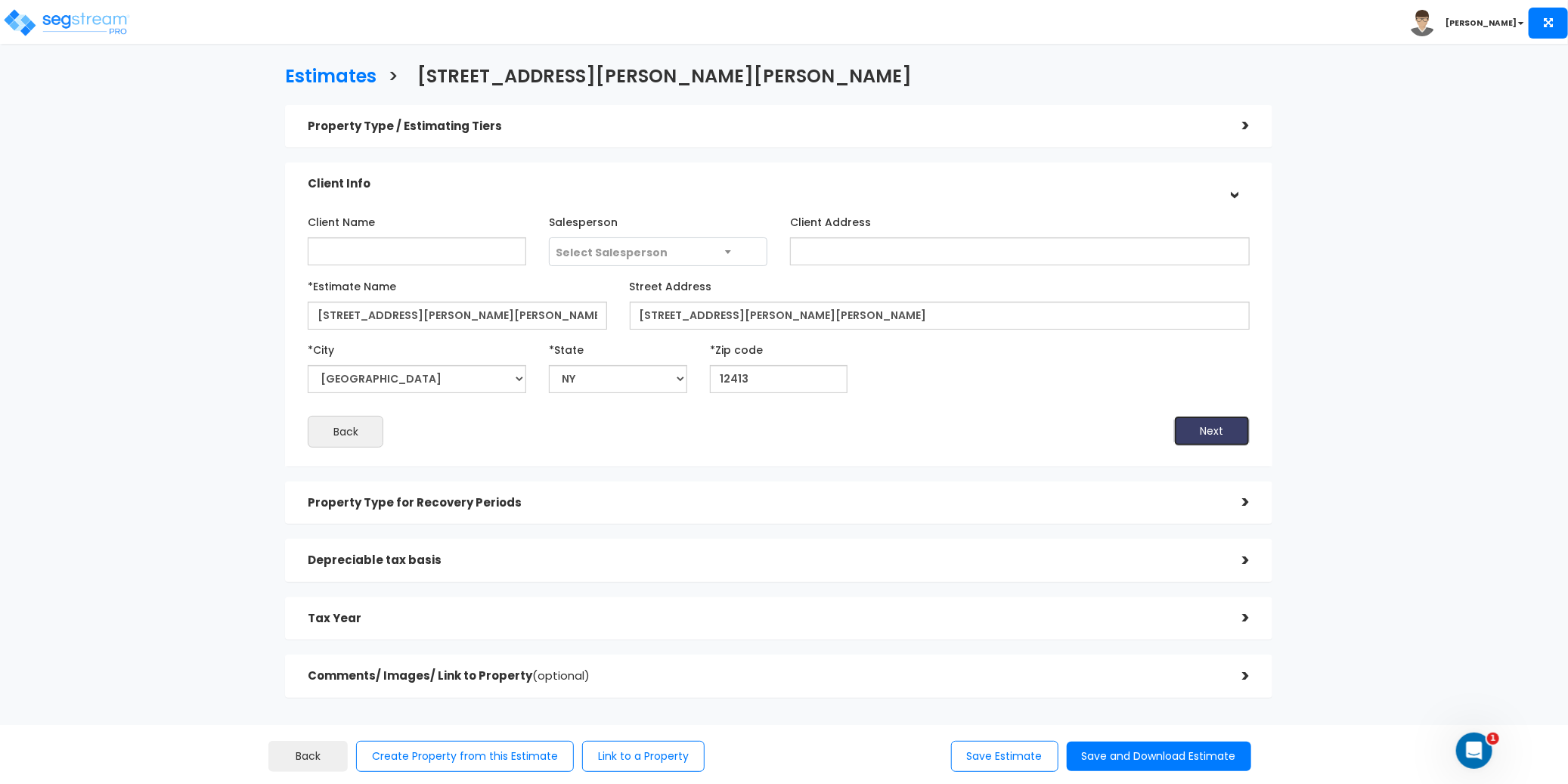
click at [1202, 422] on button "Next" at bounding box center [1212, 431] width 76 height 31
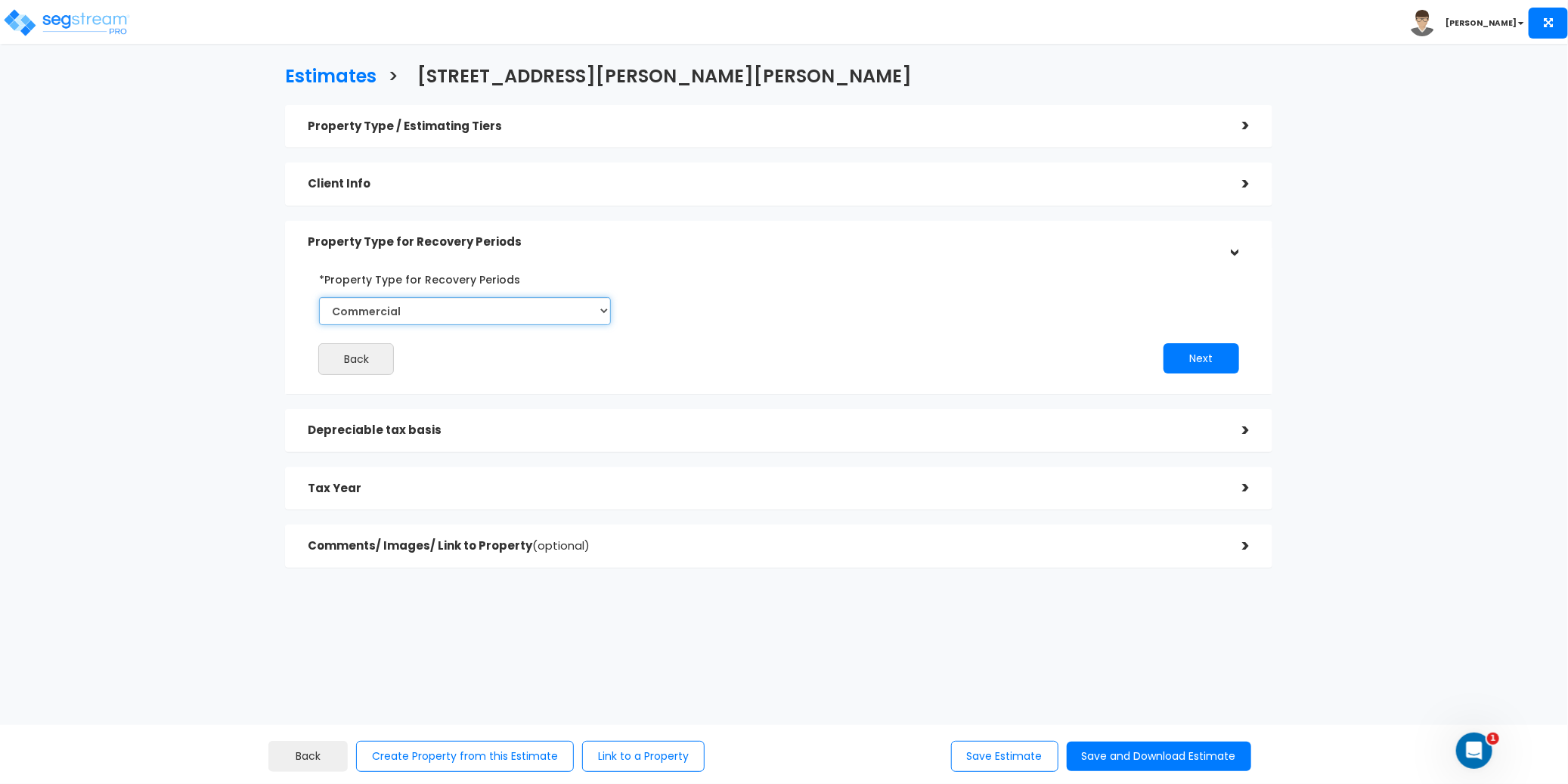
click at [481, 311] on select "Select Commercial Residential" at bounding box center [464, 311] width 291 height 28
select select "Residential"
click at [319, 297] on select "Select Commercial Residential" at bounding box center [464, 311] width 291 height 28
click at [794, 321] on div "Back Next" at bounding box center [779, 320] width 964 height 108
click at [1201, 357] on button "Next" at bounding box center [1201, 357] width 76 height 31
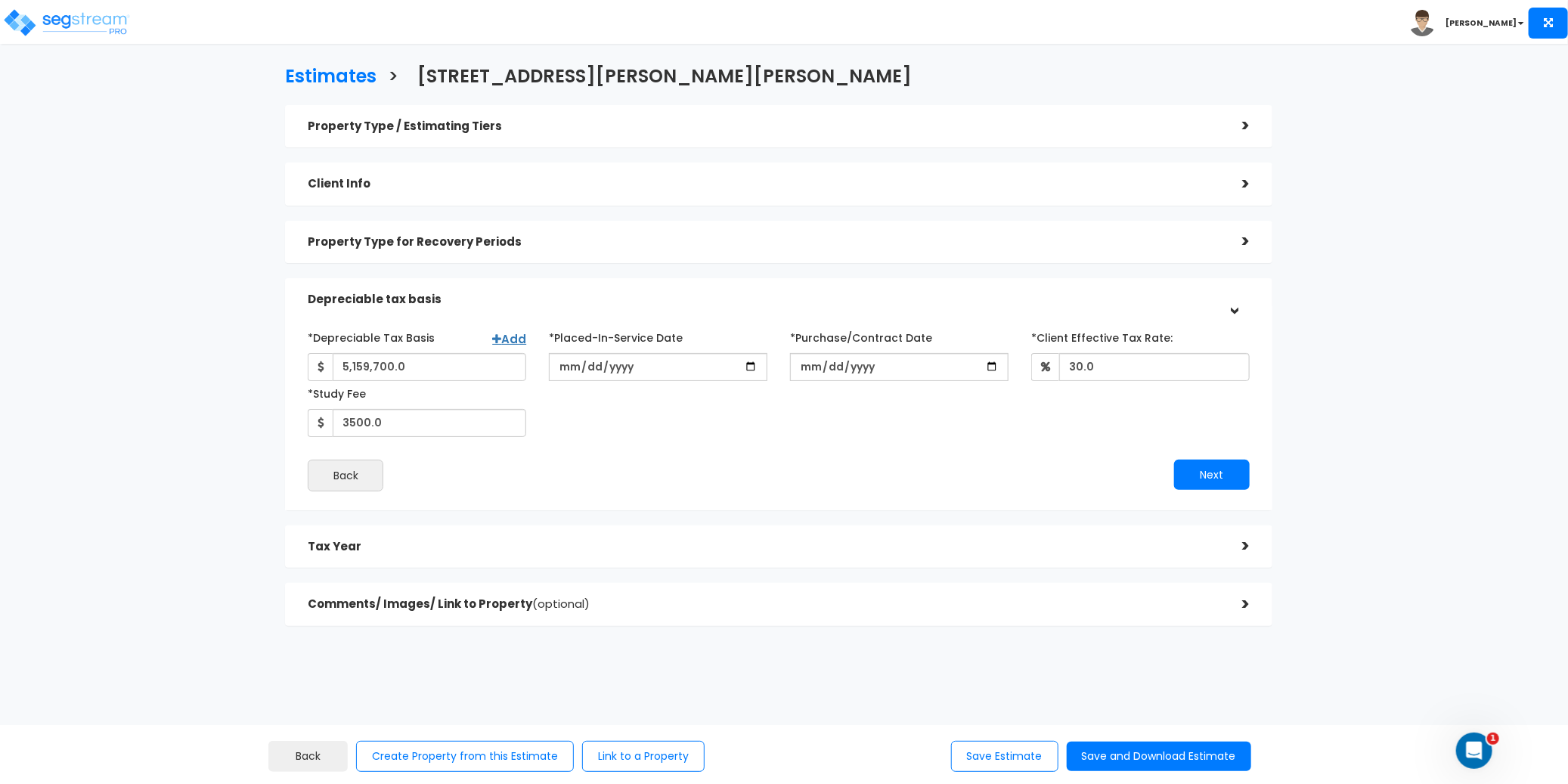
click at [772, 442] on div "*Depreciable Tax Basis Add 5,159,700.0 *Placed-In-Service Date 30.0" at bounding box center [779, 408] width 942 height 166
click at [866, 446] on div "*Depreciable Tax Basis Add 5,159,700.0 *Placed-In-Service Date 30.0" at bounding box center [779, 408] width 942 height 166
click at [1208, 460] on button "Next" at bounding box center [1212, 474] width 76 height 31
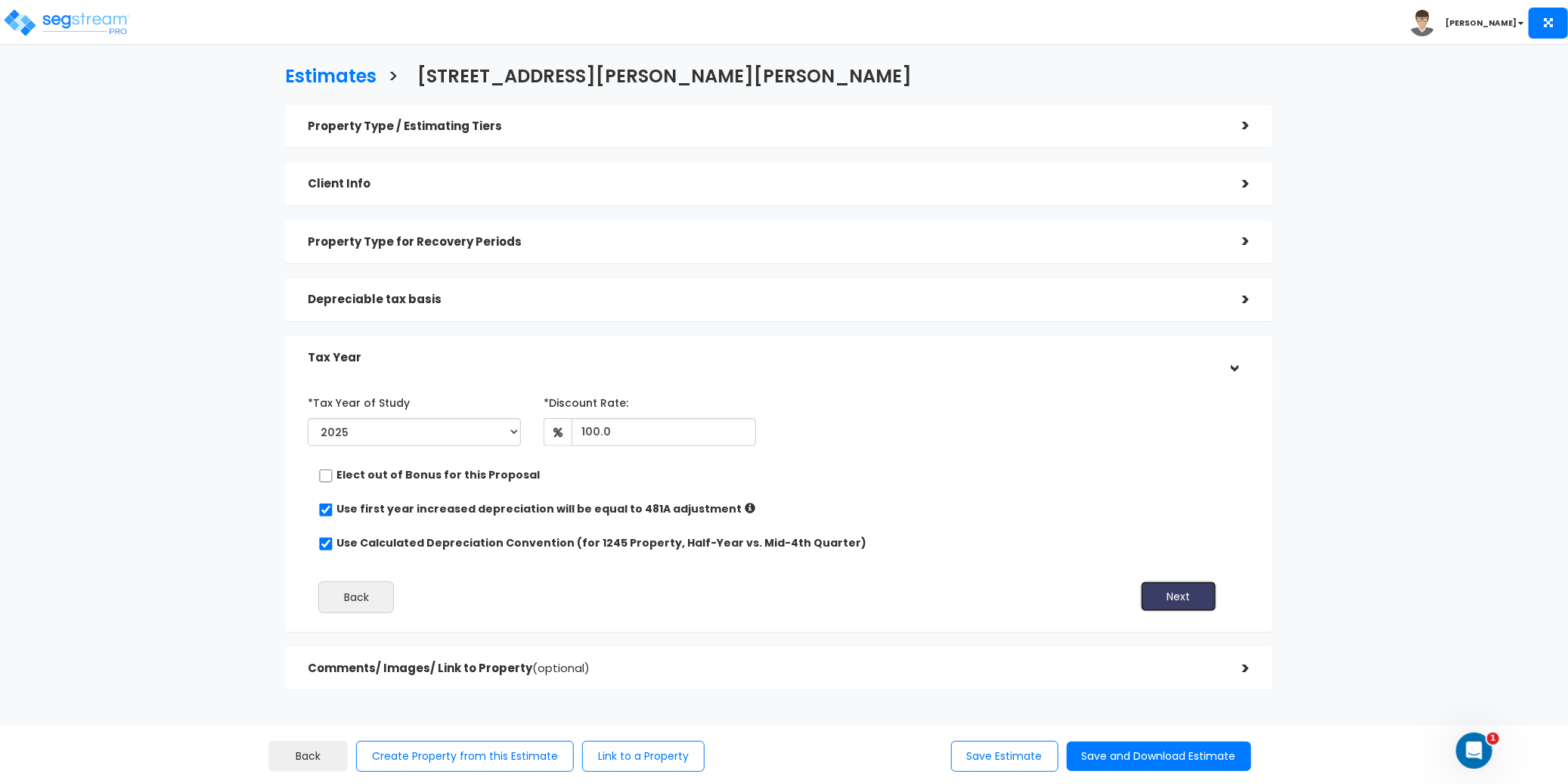
click at [1200, 590] on button "Next" at bounding box center [1179, 596] width 76 height 31
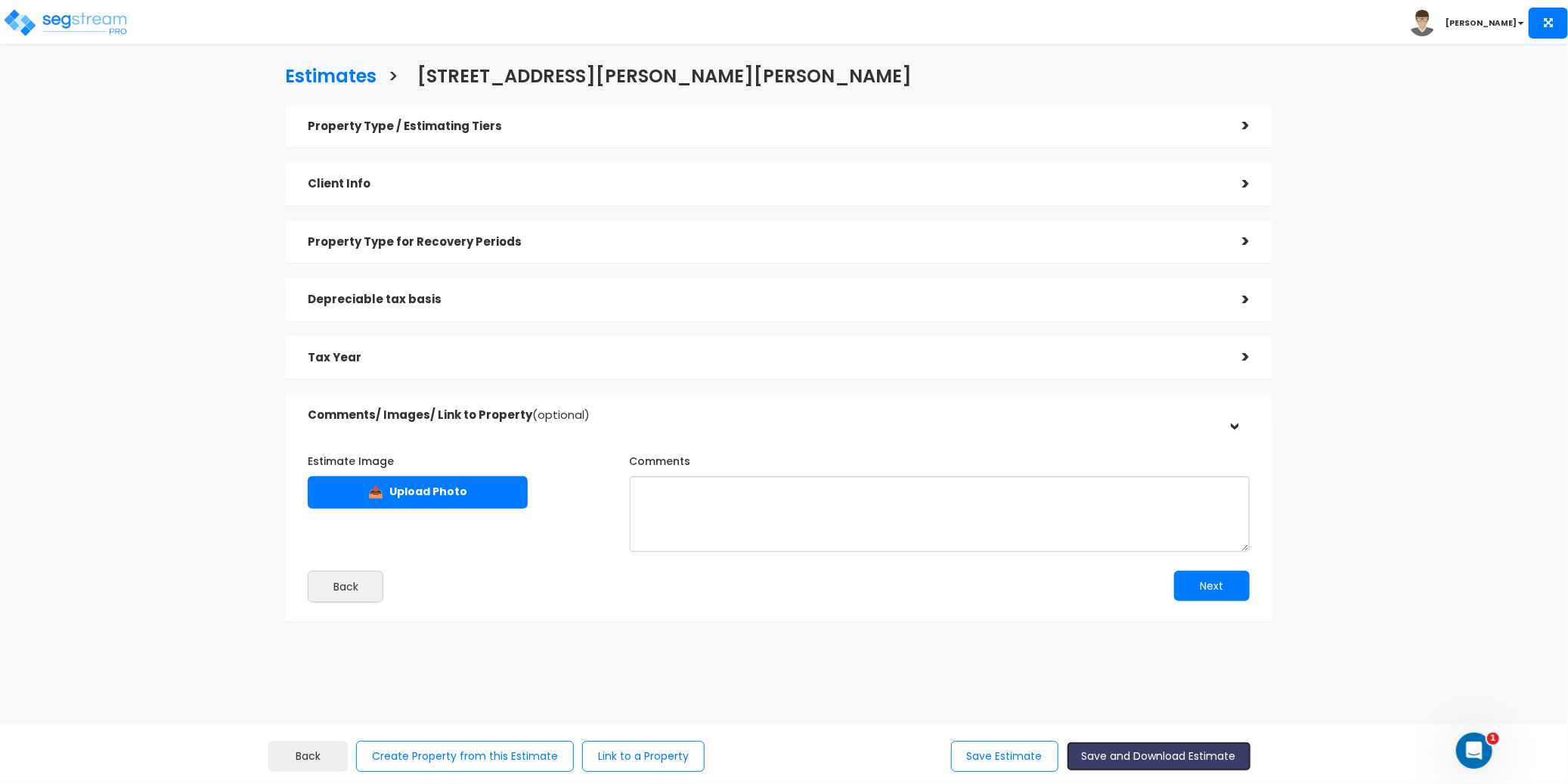
click at [1185, 763] on button "Save and Download Estimate" at bounding box center [1159, 756] width 185 height 30
